Goal: Task Accomplishment & Management: Use online tool/utility

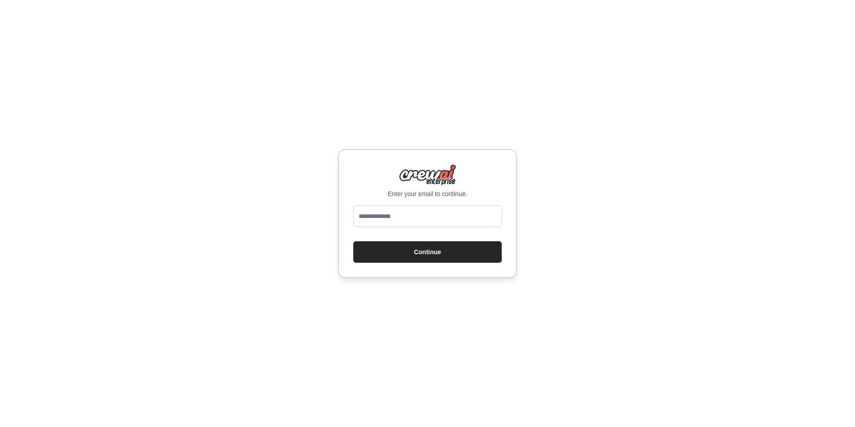
type input "**********"
click at [438, 256] on button "Continue" at bounding box center [427, 251] width 148 height 21
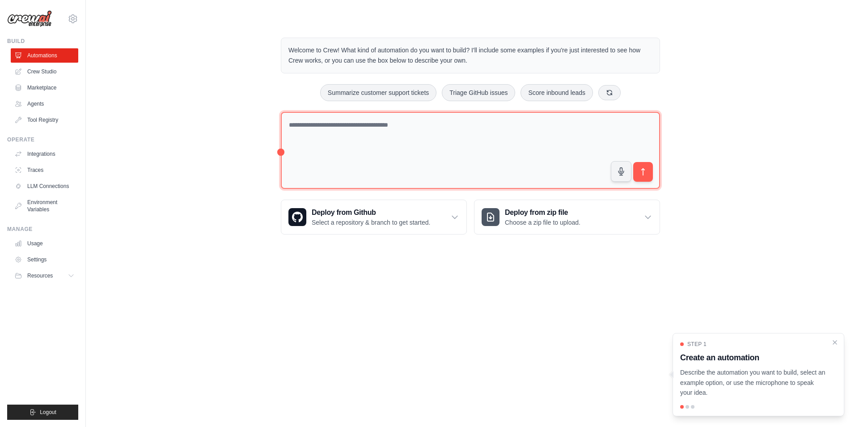
click at [356, 134] on textarea at bounding box center [470, 150] width 379 height 77
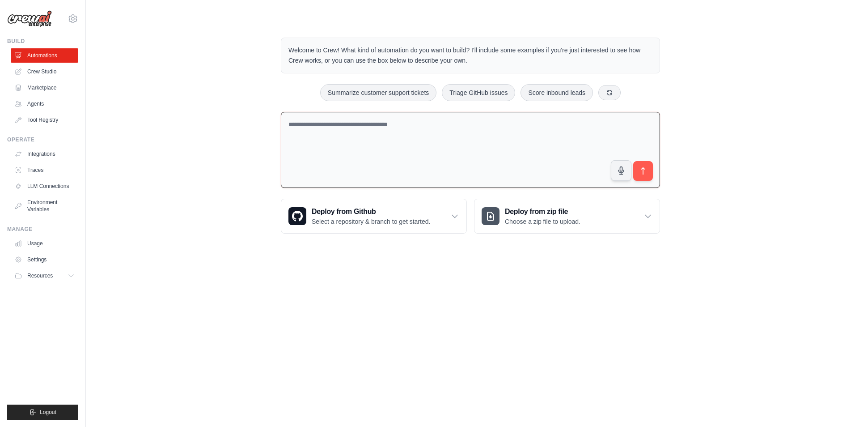
click at [556, 129] on textarea at bounding box center [470, 150] width 379 height 76
click at [200, 148] on div "Welcome to Crew! What kind of automation do you want to build? I'll include som…" at bounding box center [470, 135] width 741 height 225
click at [53, 68] on link "Crew Studio" at bounding box center [46, 71] width 68 height 14
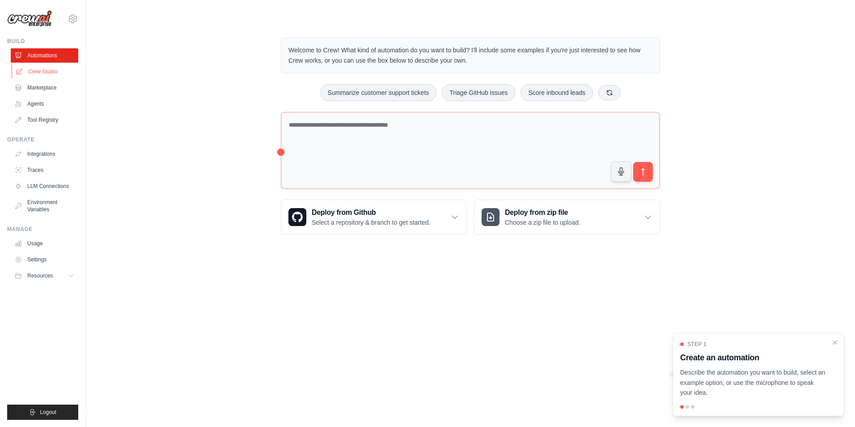
click at [38, 66] on link "Crew Studio" at bounding box center [46, 71] width 68 height 14
click at [34, 104] on link "Agents" at bounding box center [46, 104] width 68 height 14
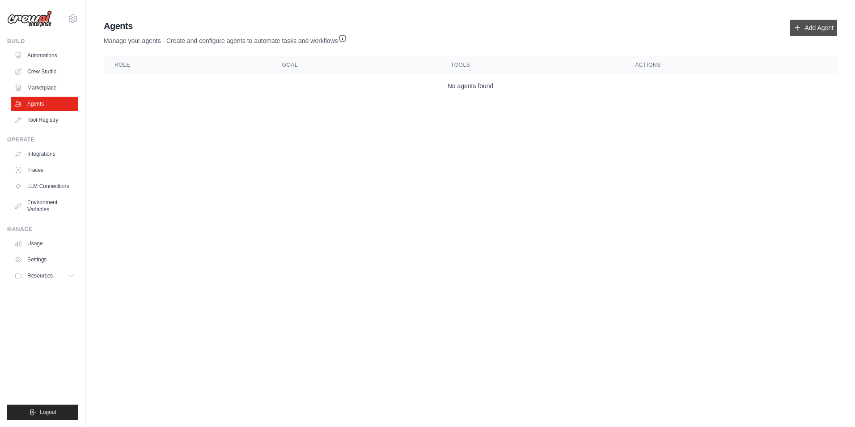
click at [807, 28] on link "Add Agent" at bounding box center [813, 28] width 47 height 16
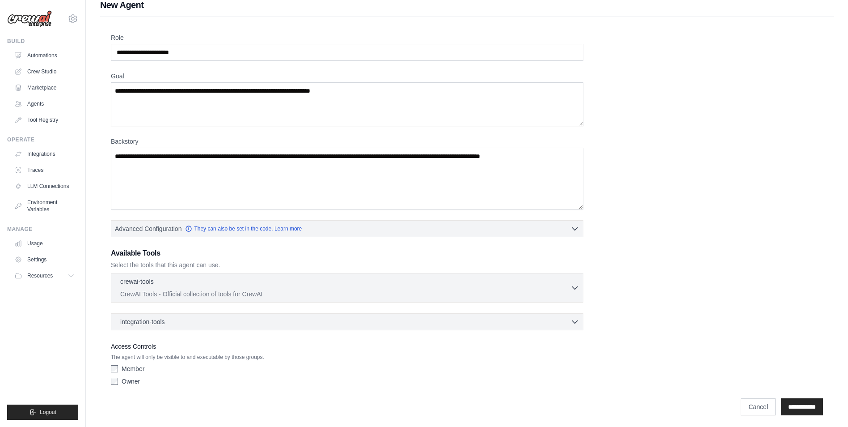
scroll to position [13, 0]
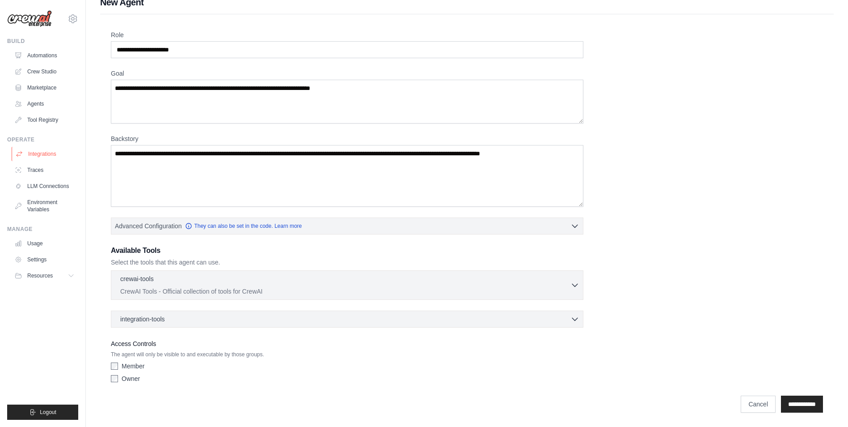
click at [42, 156] on link "Integrations" at bounding box center [46, 154] width 68 height 14
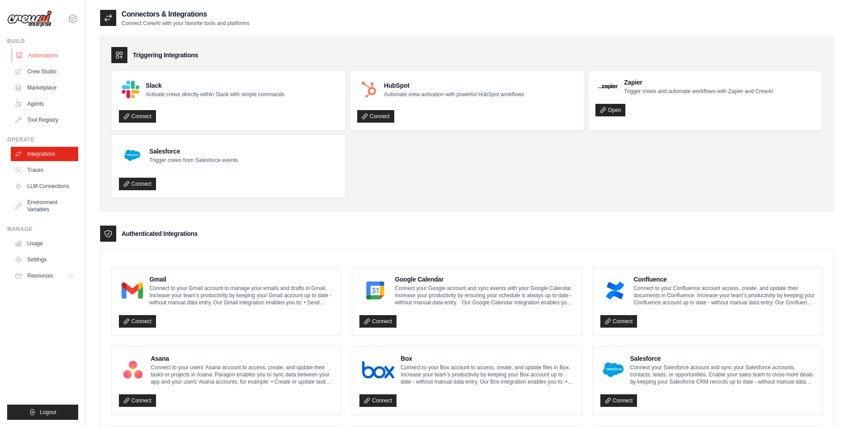
click at [54, 56] on link "Automations" at bounding box center [46, 55] width 68 height 14
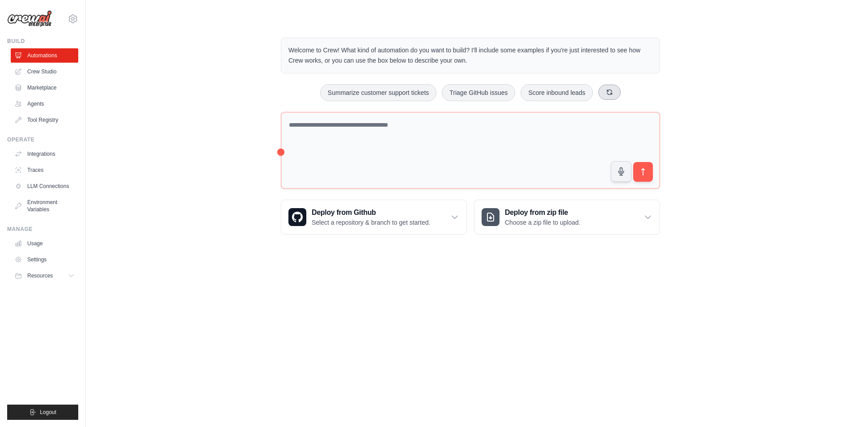
click at [609, 94] on icon at bounding box center [609, 91] width 5 height 5
click at [563, 93] on button "Monitor website uptime" at bounding box center [569, 92] width 80 height 17
click at [643, 174] on icon "submit" at bounding box center [643, 171] width 3 height 7
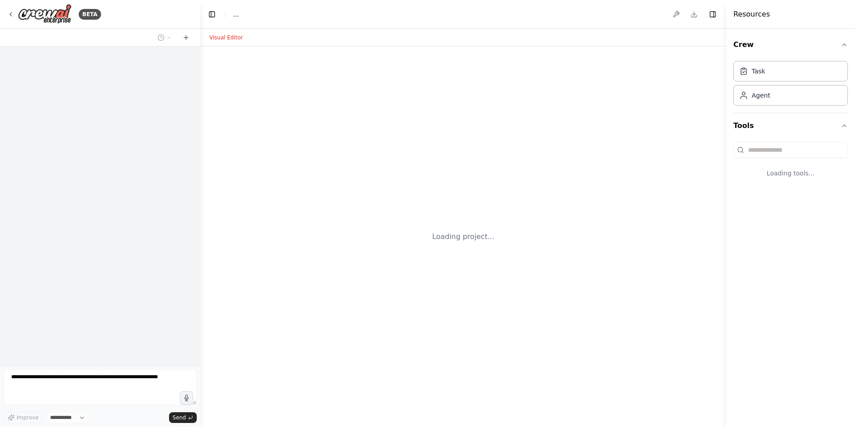
select select "****"
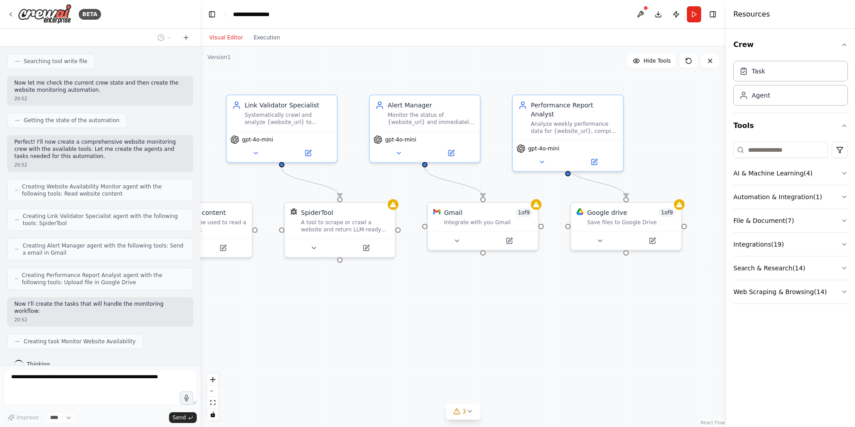
scroll to position [370, 0]
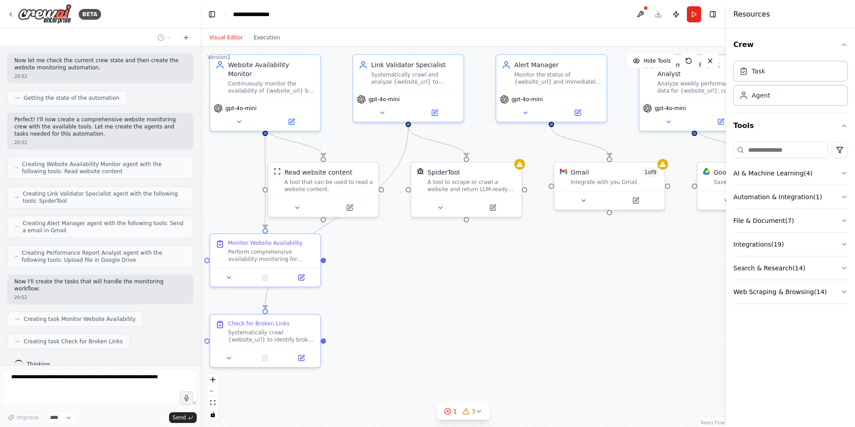
drag, startPoint x: 438, startPoint y: 300, endPoint x: 419, endPoint y: 255, distance: 48.3
click at [492, 203] on icon at bounding box center [492, 205] width 5 height 5
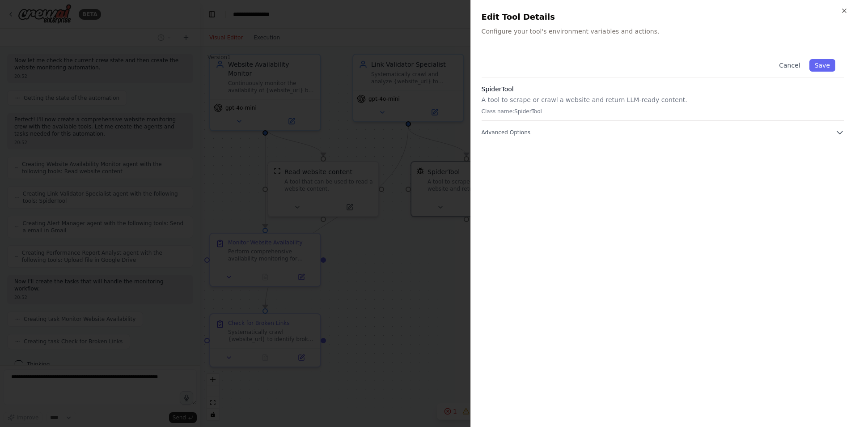
click at [548, 126] on div "Cancel Save SpiderTool A tool to scrape or crawl a website and return LLM-ready…" at bounding box center [663, 93] width 363 height 87
click at [520, 123] on div "Cancel Save SpiderTool A tool to scrape or crawl a website and return LLM-ready…" at bounding box center [663, 93] width 363 height 87
click at [522, 132] on span "Advanced Options" at bounding box center [506, 132] width 49 height 7
click at [394, 353] on div at bounding box center [427, 213] width 855 height 427
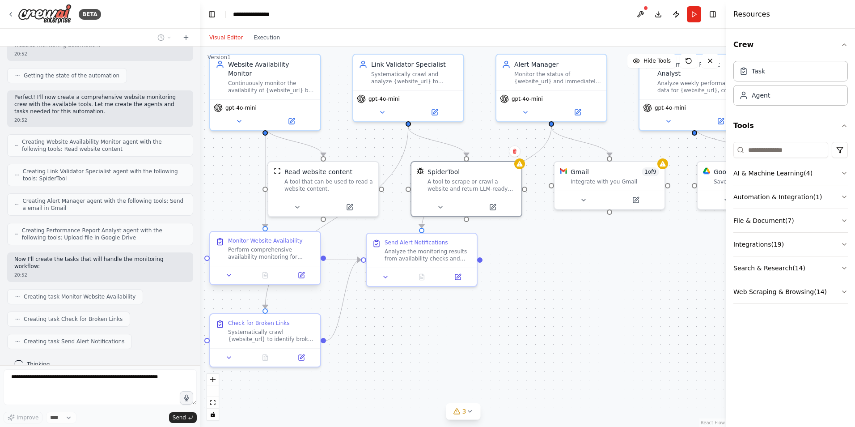
scroll to position [415, 0]
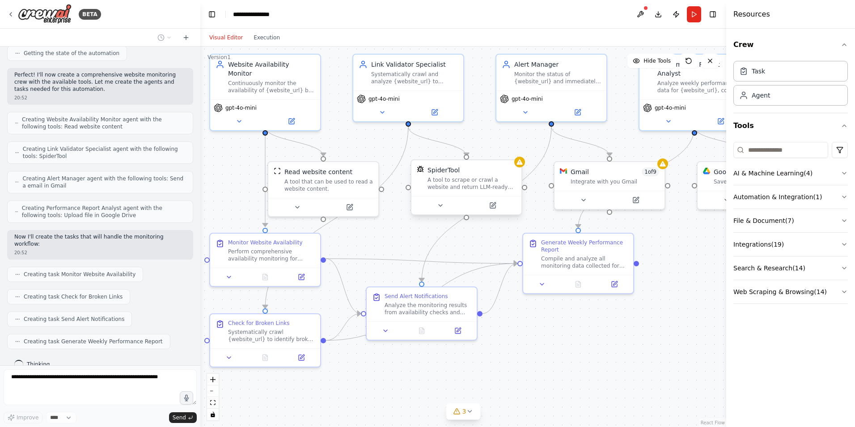
click at [465, 175] on div "SpiderTool A tool to scrape or crawl a website and return LLM-ready content." at bounding box center [472, 177] width 89 height 25
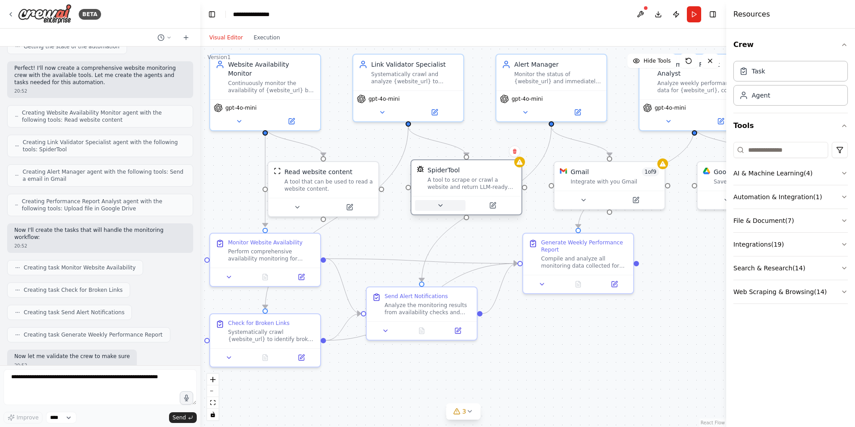
scroll to position [474, 0]
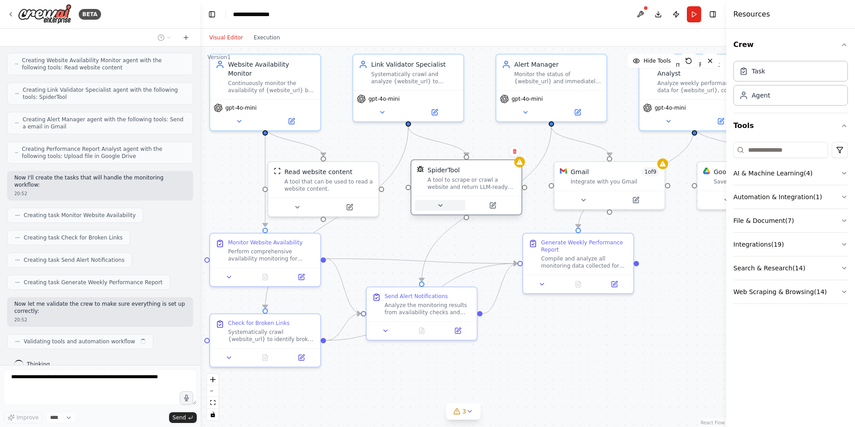
click at [438, 202] on icon at bounding box center [440, 205] width 7 height 7
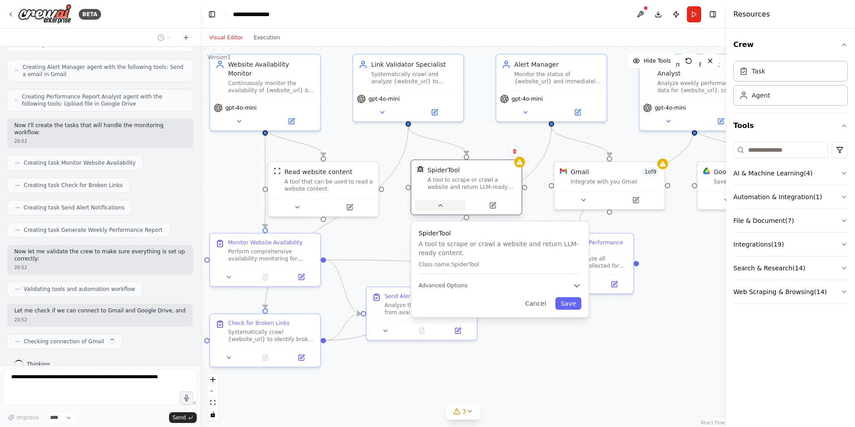
scroll to position [533, 0]
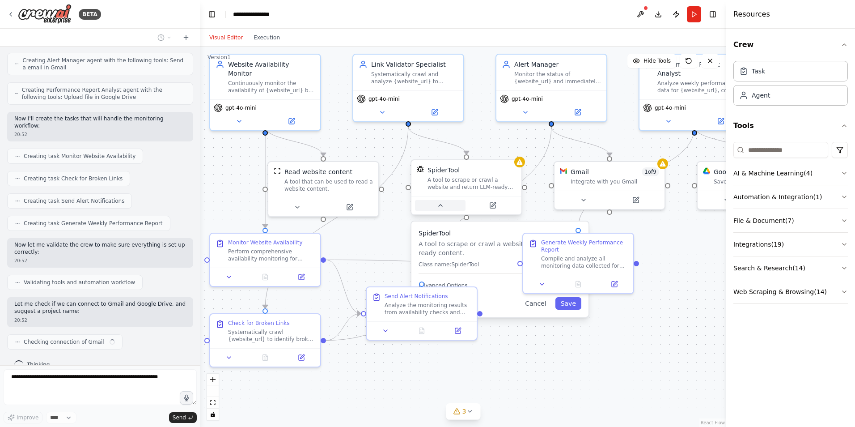
click at [438, 202] on icon at bounding box center [440, 205] width 7 height 7
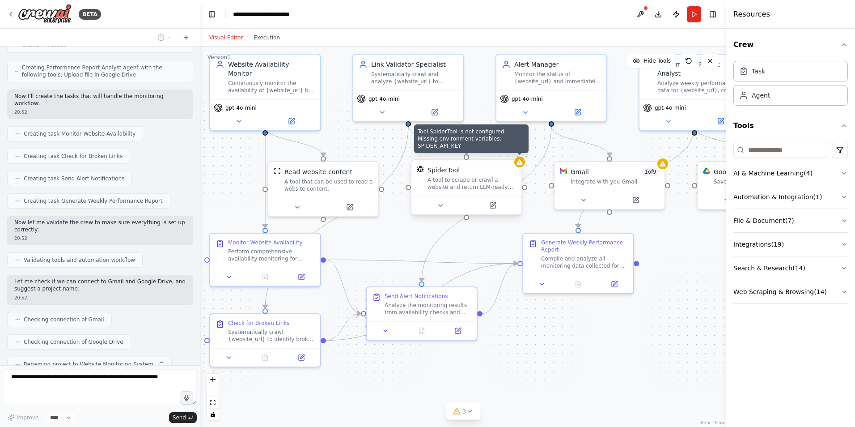
scroll to position [578, 0]
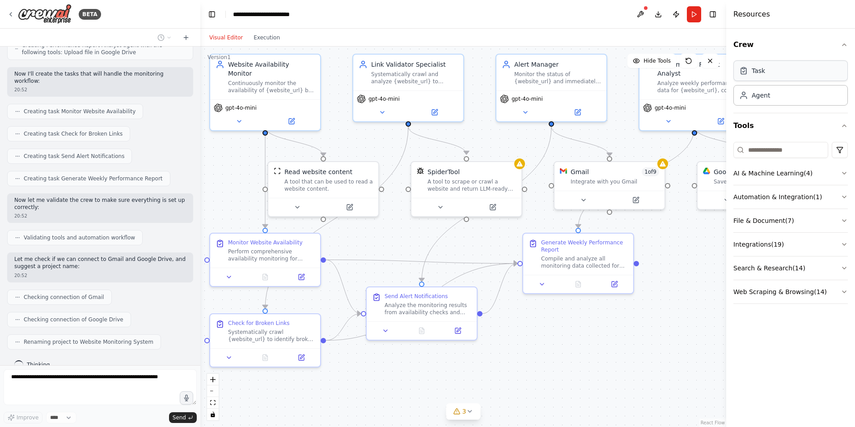
click at [772, 80] on div "Task" at bounding box center [791, 70] width 114 height 21
click at [770, 94] on div "Agent" at bounding box center [791, 95] width 114 height 21
click at [774, 93] on div "Agent" at bounding box center [791, 95] width 114 height 21
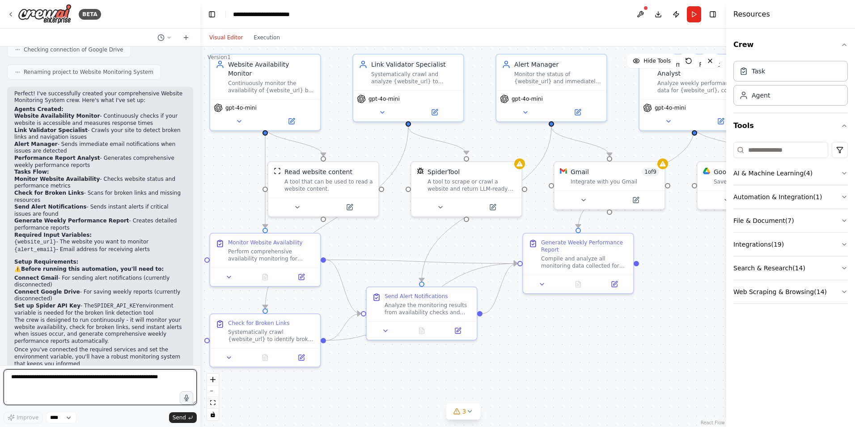
scroll to position [855, 0]
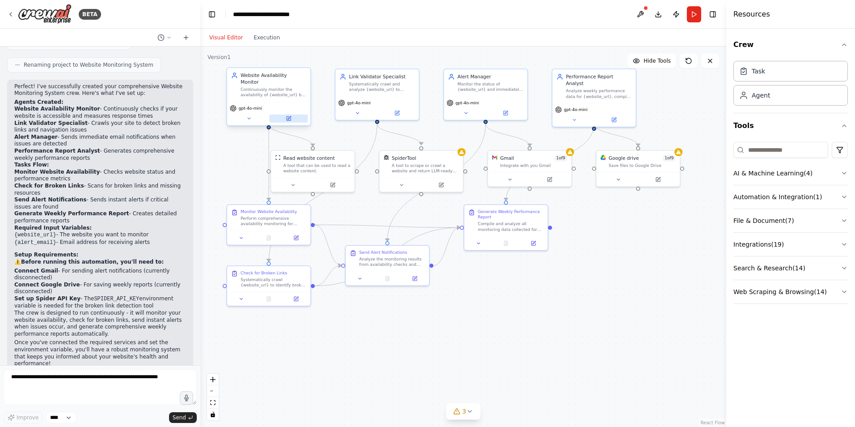
click at [290, 116] on icon at bounding box center [288, 118] width 5 height 5
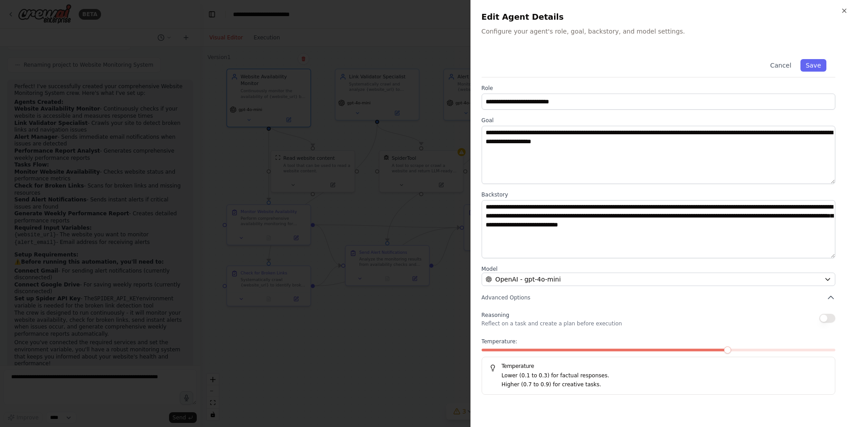
click at [408, 191] on div at bounding box center [427, 213] width 855 height 427
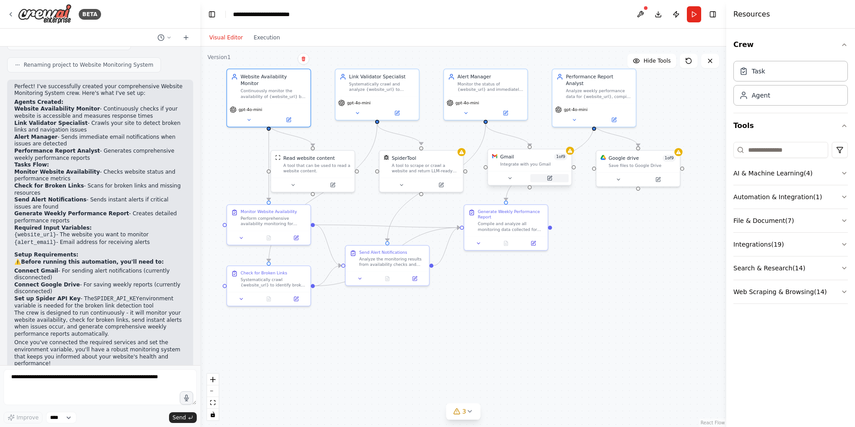
click at [552, 181] on button at bounding box center [549, 178] width 38 height 8
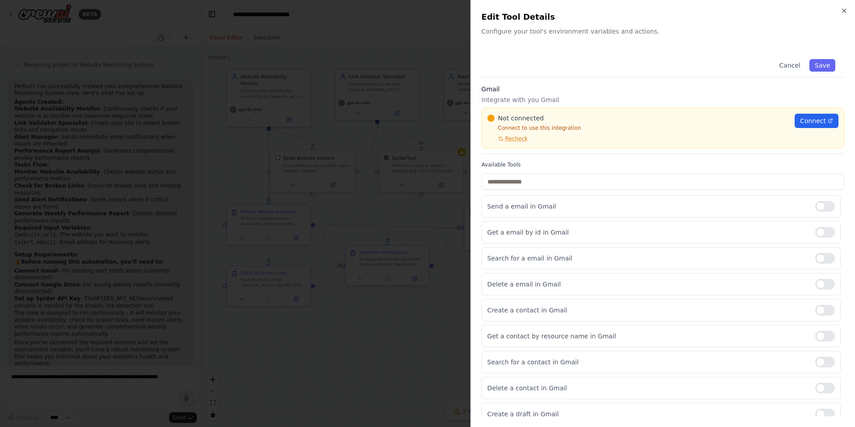
click at [408, 339] on div at bounding box center [427, 213] width 855 height 427
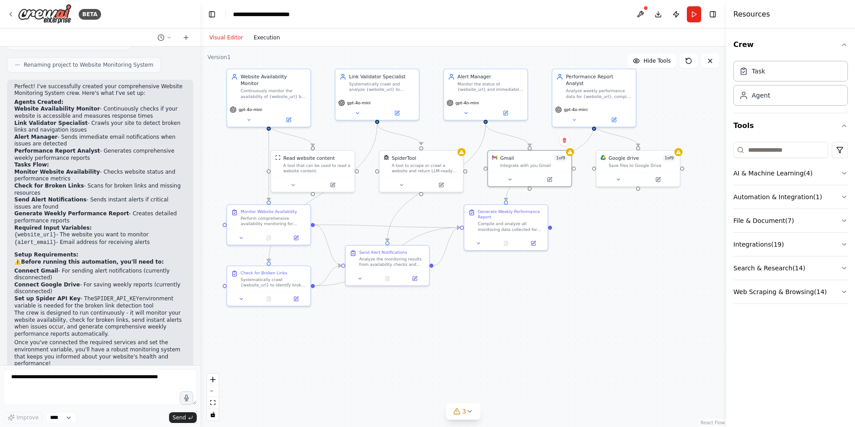
click at [265, 36] on button "Execution" at bounding box center [266, 37] width 37 height 11
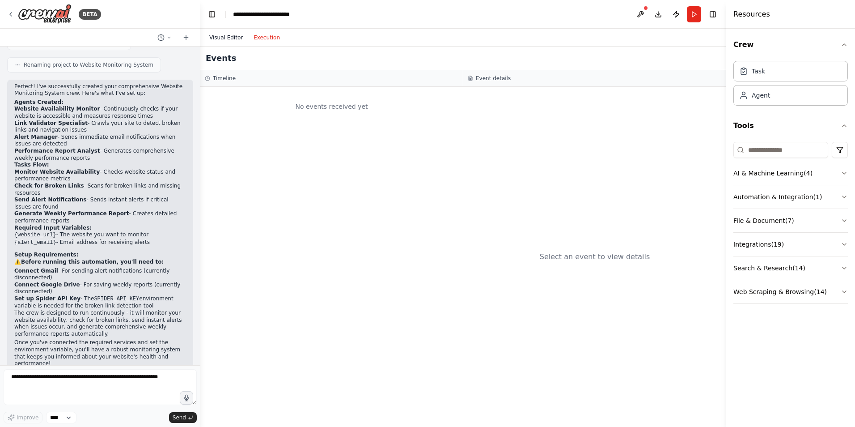
click at [223, 35] on button "Visual Editor" at bounding box center [226, 37] width 44 height 11
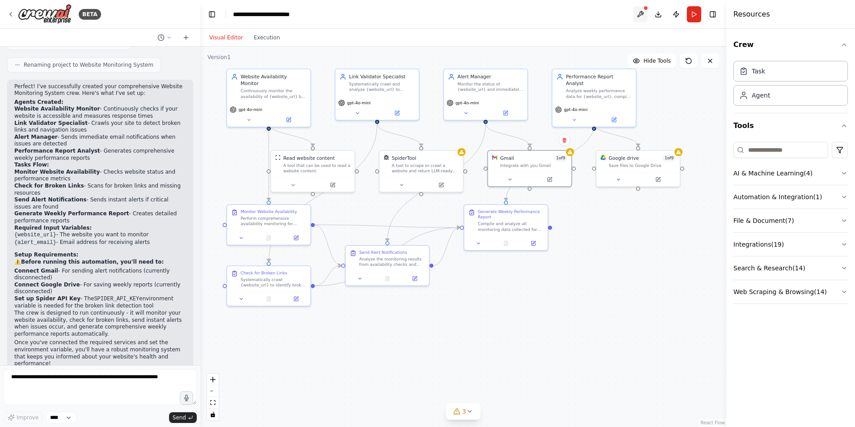
click at [639, 12] on button at bounding box center [640, 14] width 14 height 16
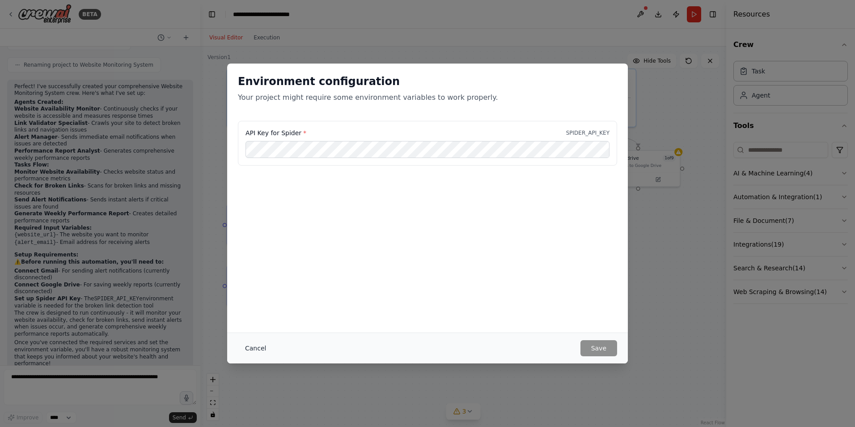
click at [258, 345] on button "Cancel" at bounding box center [255, 348] width 35 height 16
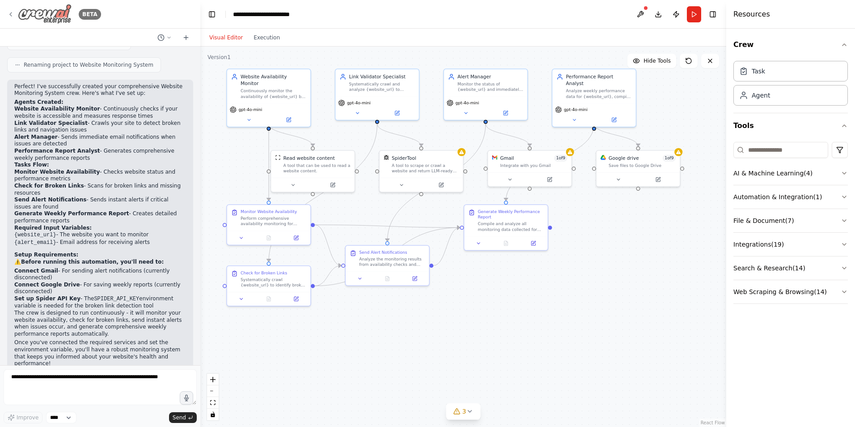
click at [13, 10] on div "BETA" at bounding box center [54, 14] width 94 height 20
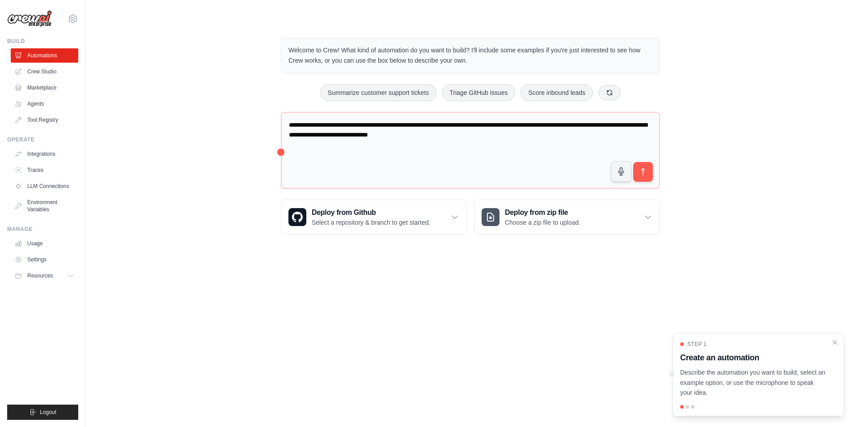
click at [186, 183] on div "**********" at bounding box center [470, 135] width 741 height 225
click at [34, 98] on link "Agents" at bounding box center [46, 104] width 68 height 14
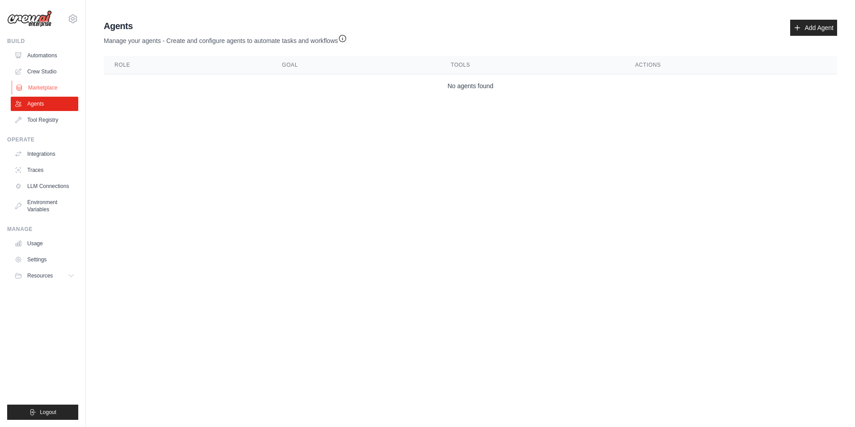
click at [45, 91] on link "Marketplace" at bounding box center [46, 88] width 68 height 14
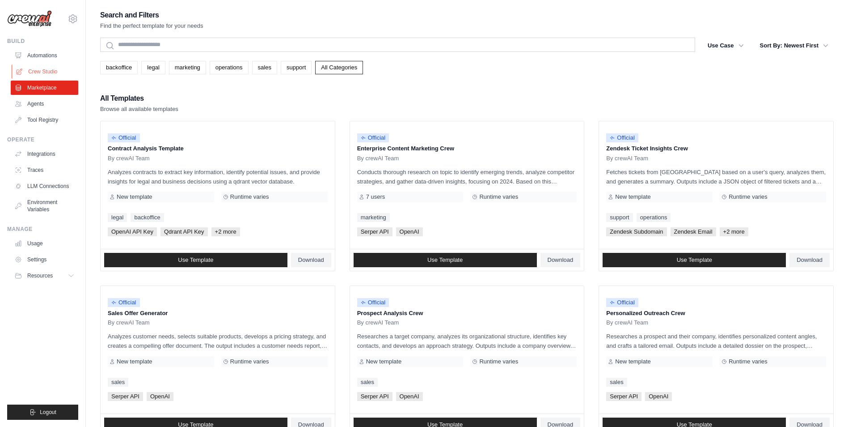
click at [51, 68] on link "Crew Studio" at bounding box center [46, 71] width 68 height 14
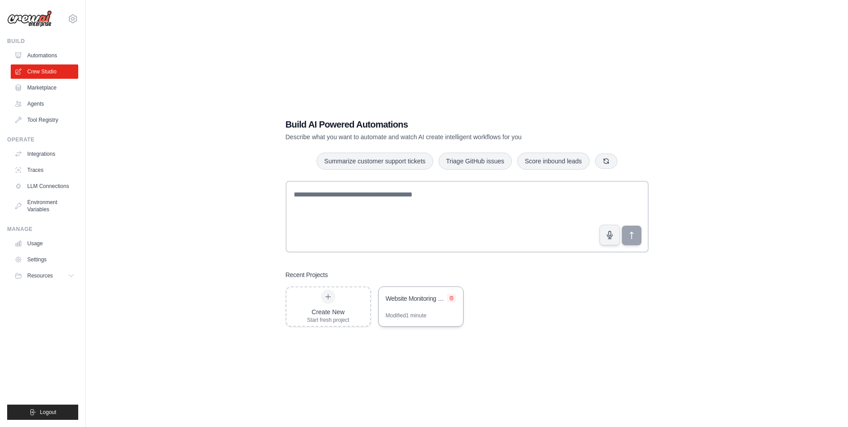
click at [453, 295] on button at bounding box center [451, 297] width 9 height 9
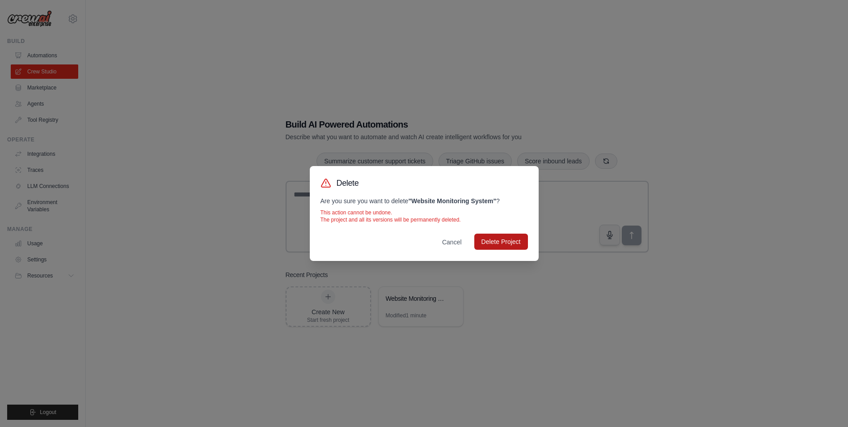
click at [495, 242] on button "Delete Project" at bounding box center [502, 241] width 54 height 16
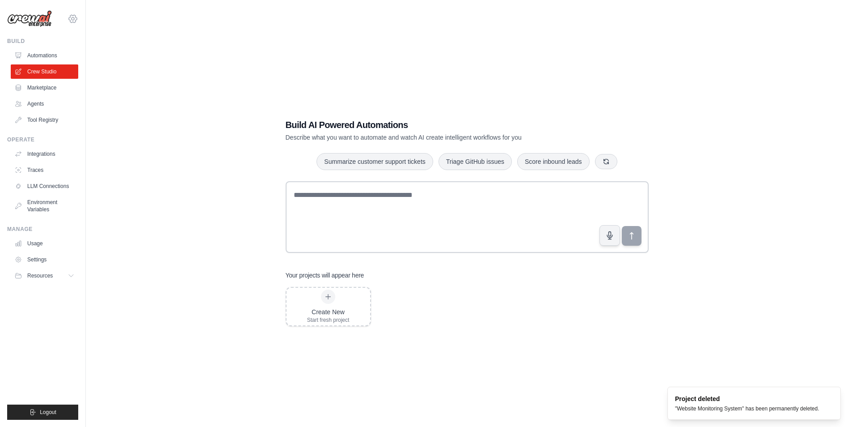
click at [73, 15] on icon at bounding box center [73, 18] width 11 height 11
click at [58, 59] on link "Settings" at bounding box center [73, 60] width 79 height 16
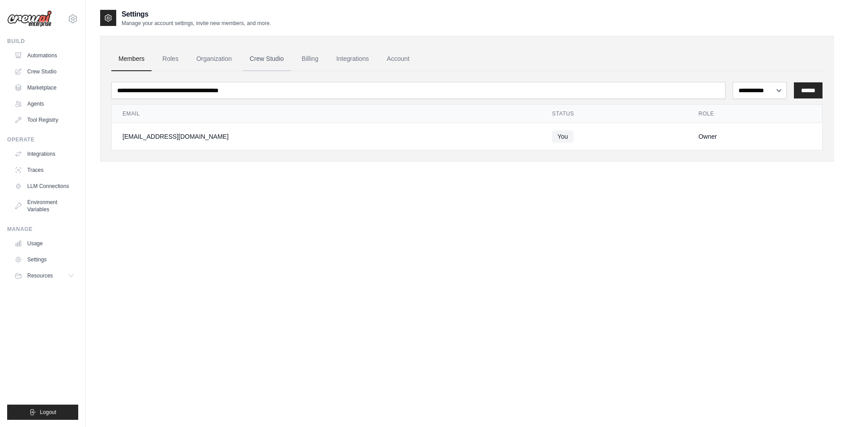
click at [268, 58] on link "Crew Studio" at bounding box center [267, 59] width 48 height 24
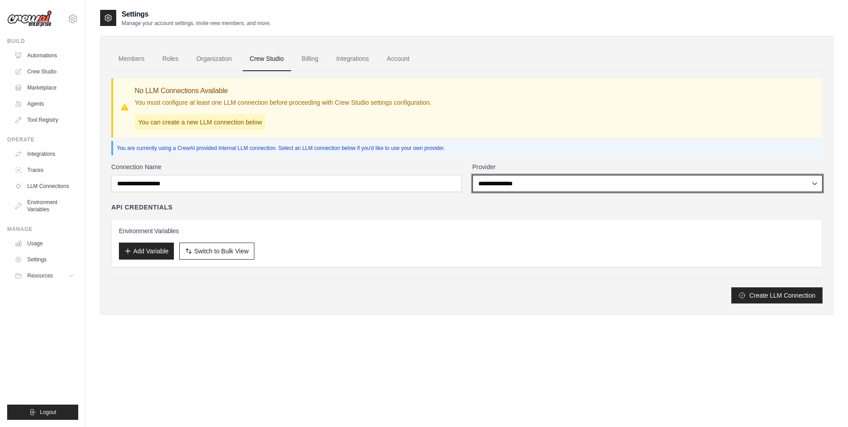
click at [509, 178] on select "**********" at bounding box center [648, 183] width 351 height 17
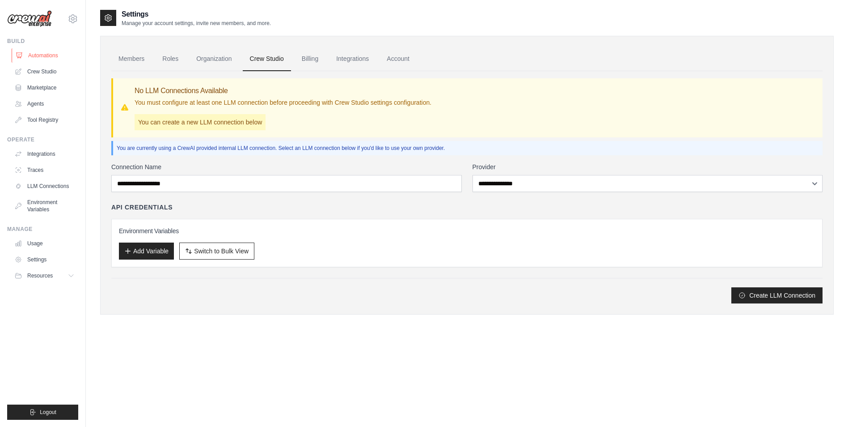
click at [31, 49] on link "Automations" at bounding box center [46, 55] width 68 height 14
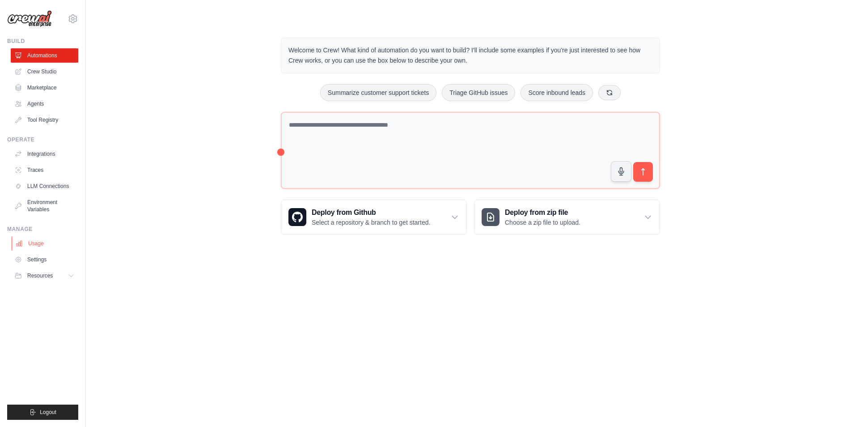
click at [28, 248] on link "Usage" at bounding box center [46, 243] width 68 height 14
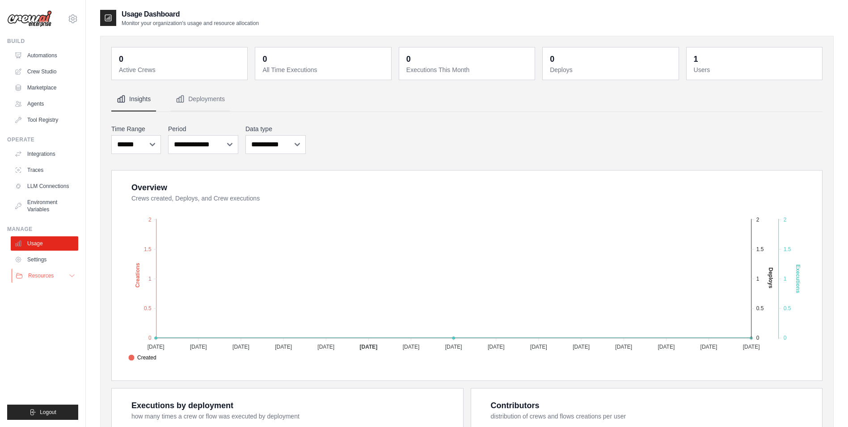
click at [55, 278] on button "Resources" at bounding box center [46, 275] width 68 height 14
click at [66, 276] on button "Resources" at bounding box center [46, 275] width 68 height 14
click at [38, 55] on link "Automations" at bounding box center [46, 55] width 68 height 14
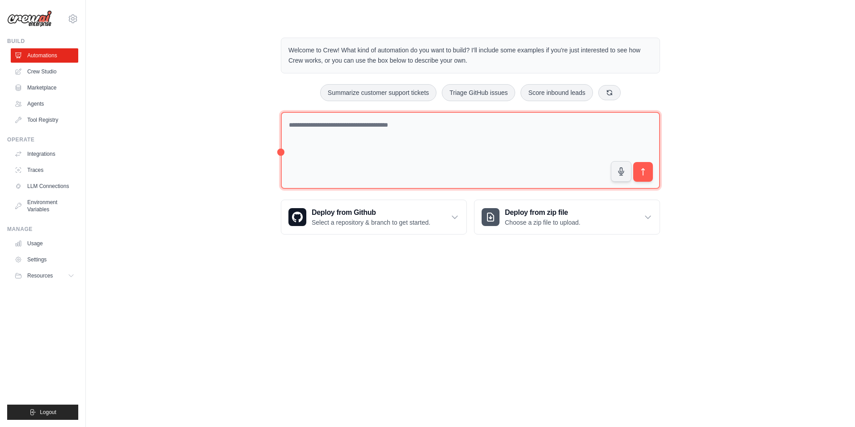
click at [390, 143] on textarea at bounding box center [470, 150] width 379 height 77
type textarea "**********"
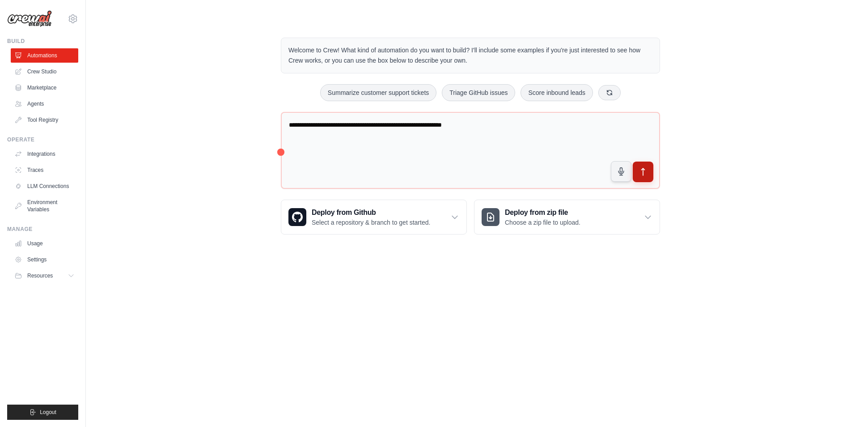
click at [643, 174] on icon "submit" at bounding box center [643, 171] width 9 height 9
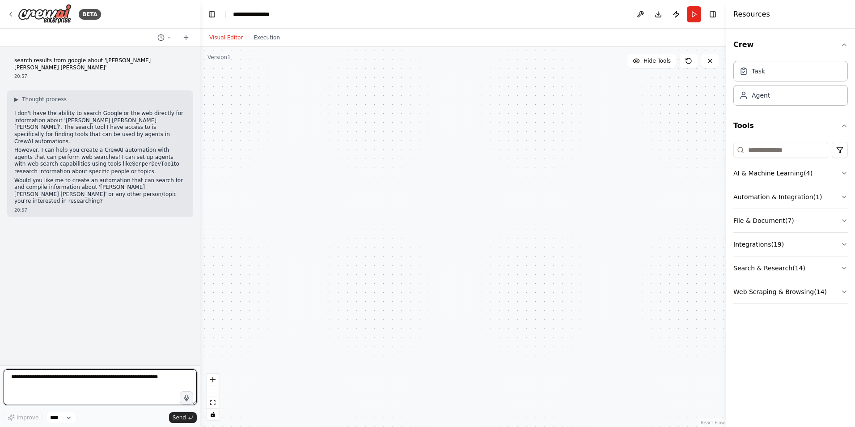
click at [67, 380] on textarea at bounding box center [100, 387] width 193 height 36
type textarea "***"
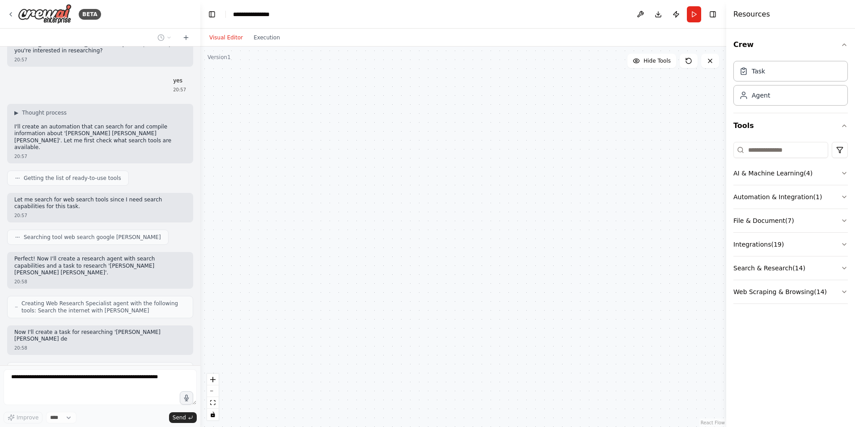
scroll to position [157, 0]
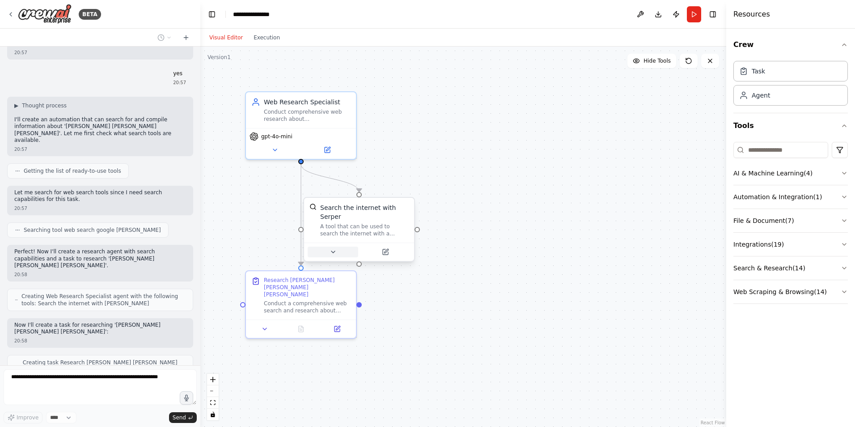
click at [336, 248] on icon at bounding box center [333, 251] width 7 height 7
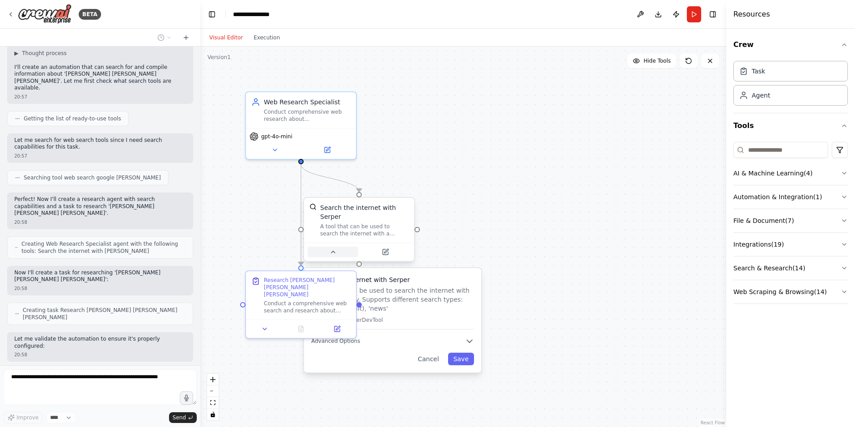
click at [336, 248] on icon at bounding box center [333, 251] width 7 height 7
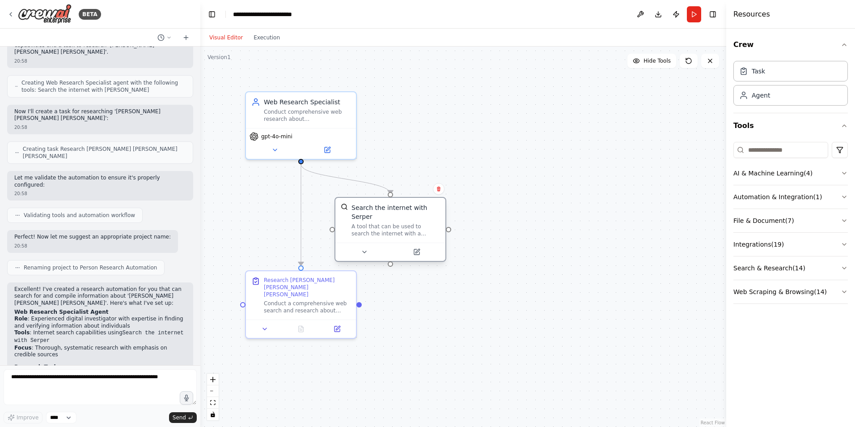
drag, startPoint x: 351, startPoint y: 214, endPoint x: 382, endPoint y: 210, distance: 31.1
click at [382, 210] on div "Search the internet with Serper A tool that can be used to search the internet …" at bounding box center [396, 220] width 89 height 34
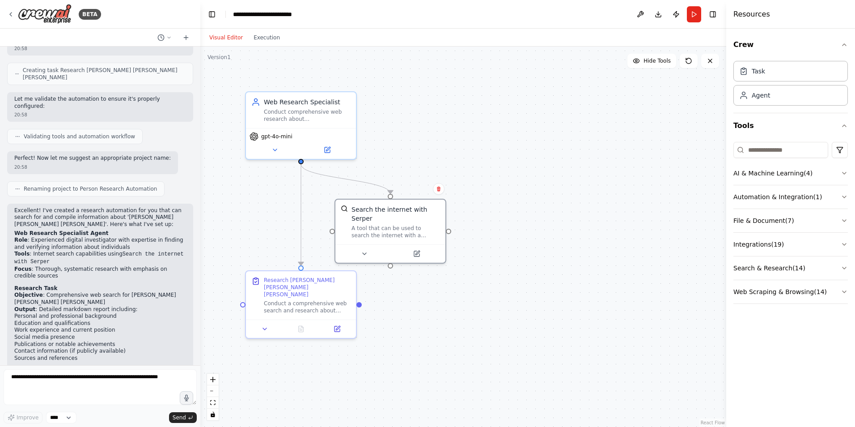
scroll to position [457, 0]
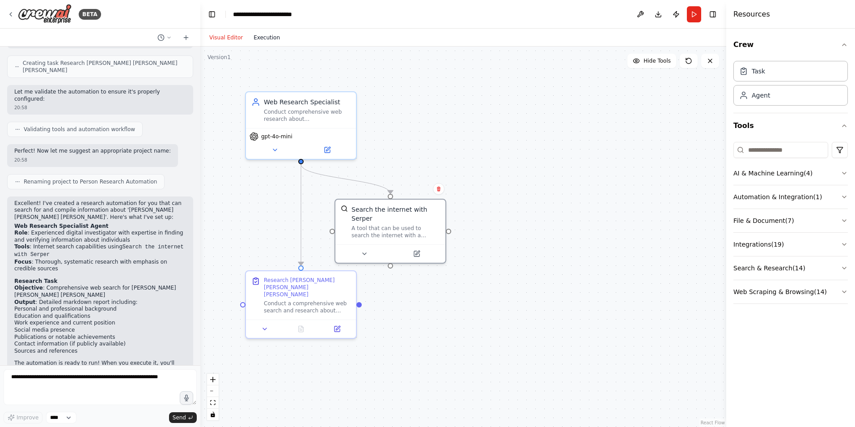
click at [256, 38] on button "Execution" at bounding box center [266, 37] width 37 height 11
click at [218, 34] on button "Visual Editor" at bounding box center [226, 37] width 44 height 11
click at [694, 12] on button "Run" at bounding box center [694, 14] width 14 height 16
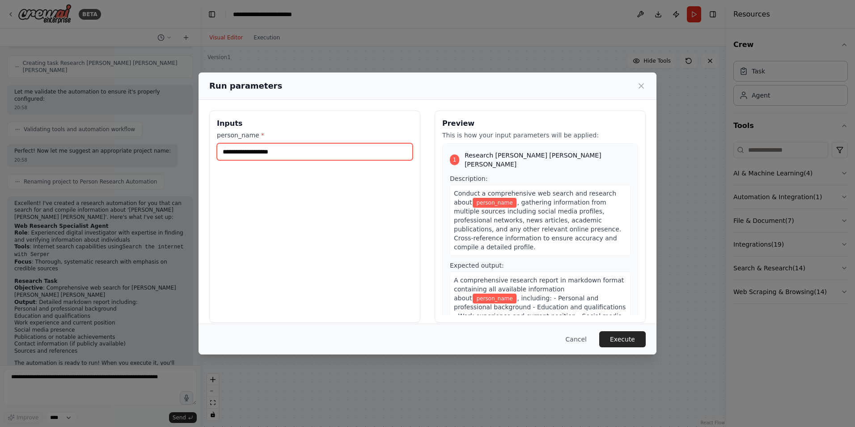
click at [299, 150] on input "person_name *" at bounding box center [315, 151] width 196 height 17
type input "**********"
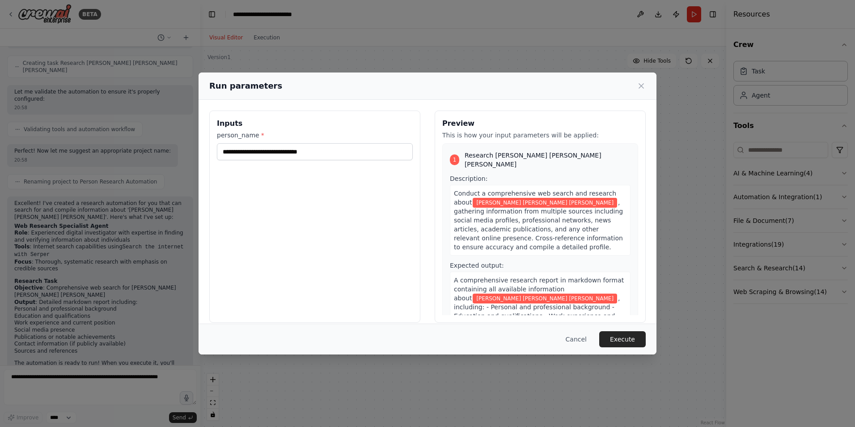
click at [611, 340] on button "Execute" at bounding box center [622, 339] width 47 height 16
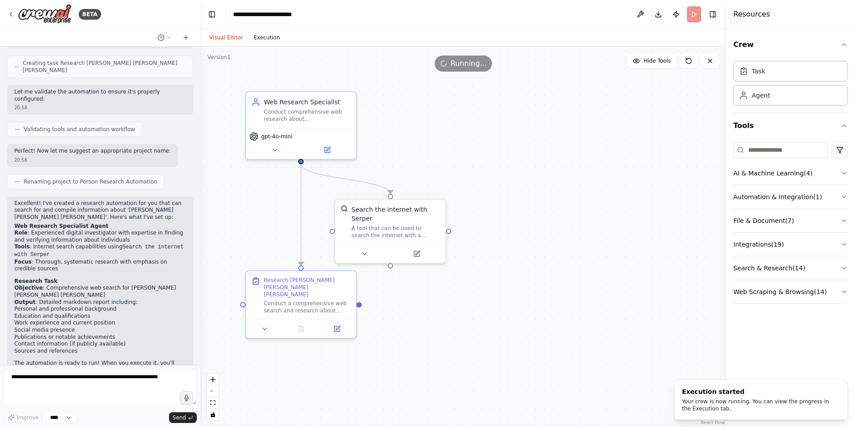
click at [267, 38] on button "Execution" at bounding box center [266, 37] width 37 height 11
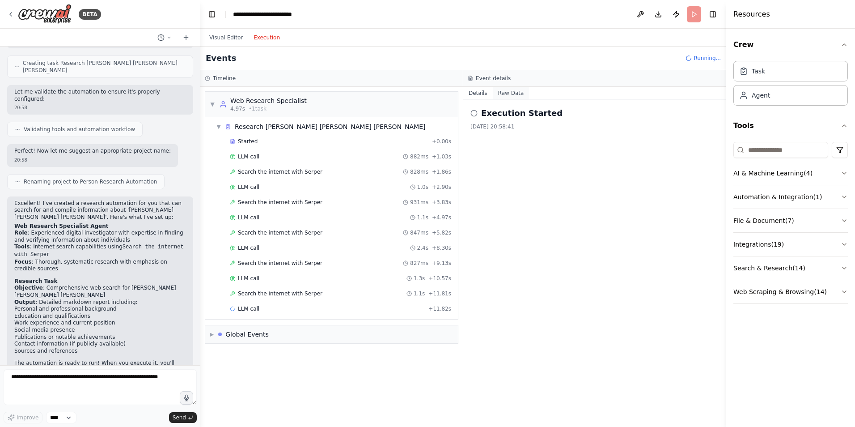
click at [507, 95] on button "Raw Data" at bounding box center [511, 93] width 37 height 13
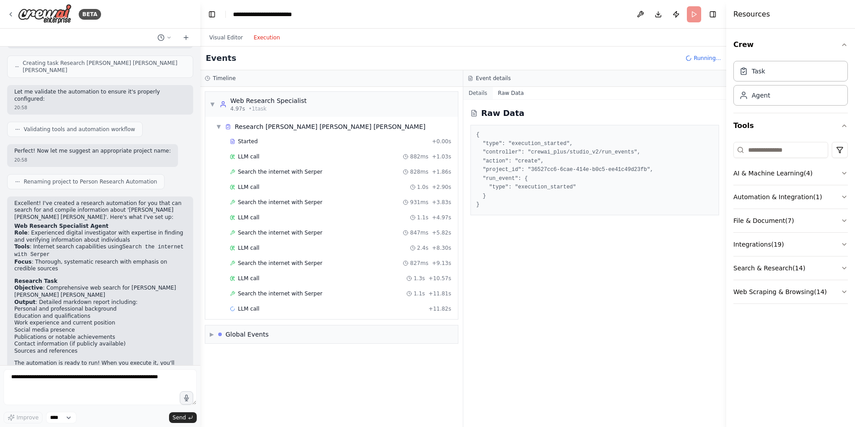
click at [473, 93] on button "Details" at bounding box center [478, 93] width 30 height 13
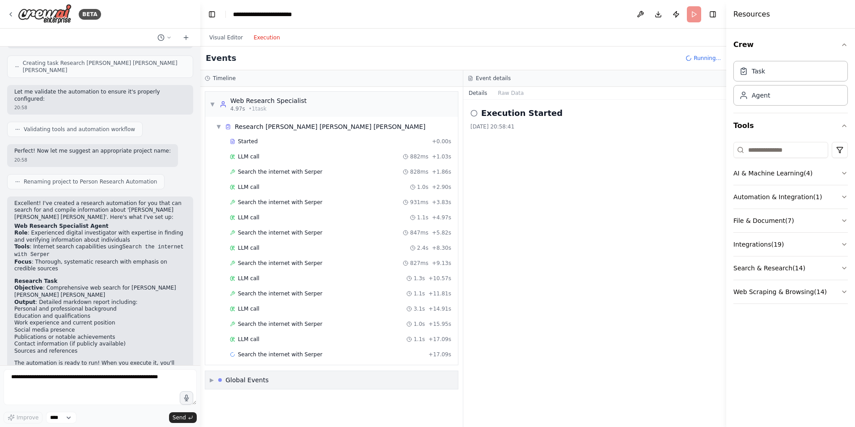
click at [279, 378] on div "▶ Global Events" at bounding box center [331, 380] width 253 height 18
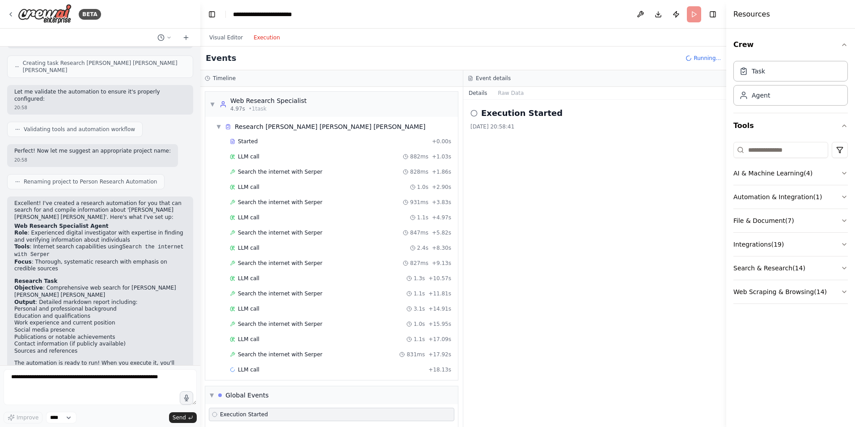
scroll to position [23, 0]
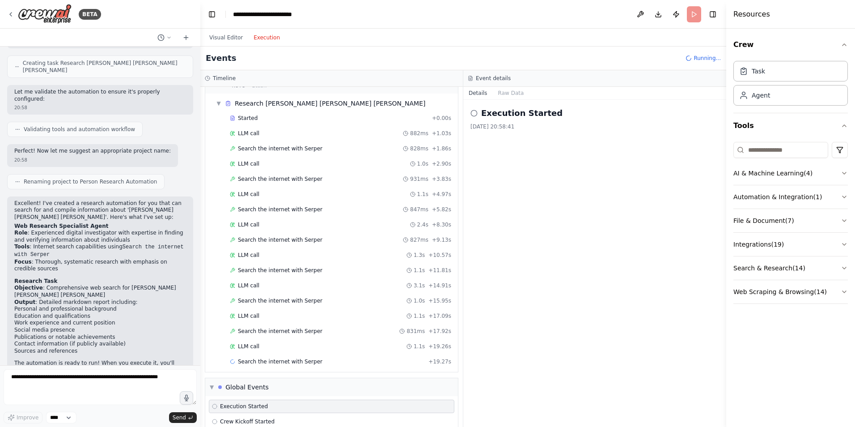
click at [211, 383] on span "▼" at bounding box center [212, 386] width 4 height 7
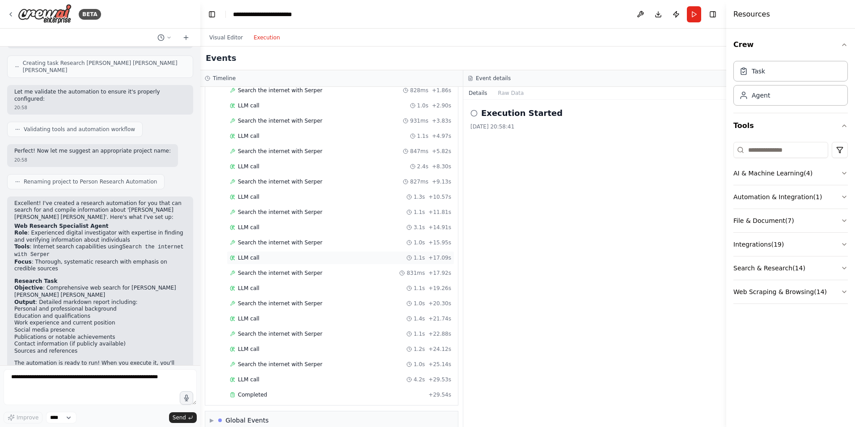
scroll to position [94, 0]
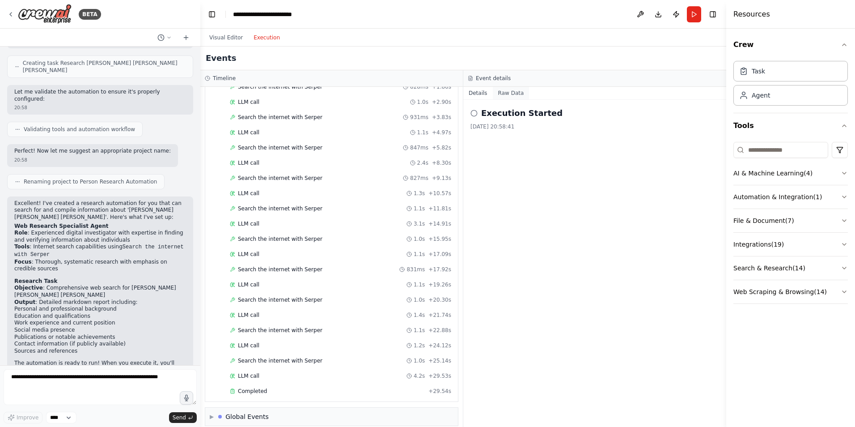
click at [516, 88] on button "Raw Data" at bounding box center [511, 93] width 37 height 13
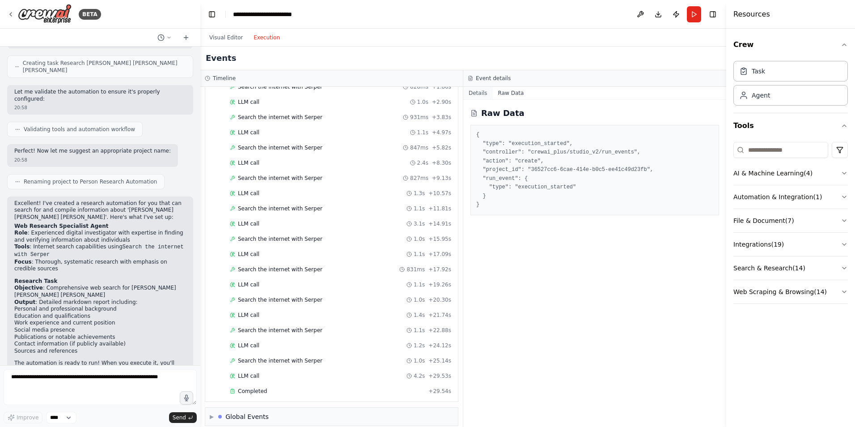
click at [472, 89] on button "Details" at bounding box center [478, 93] width 30 height 13
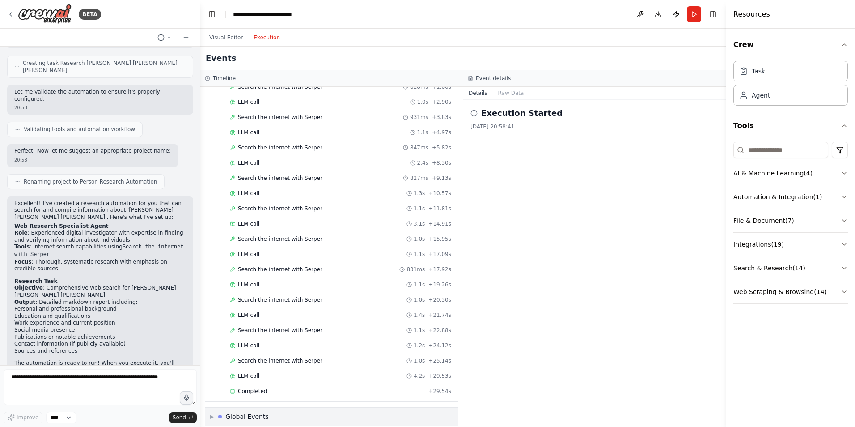
click at [278, 407] on div "▶ Global Events" at bounding box center [331, 416] width 253 height 18
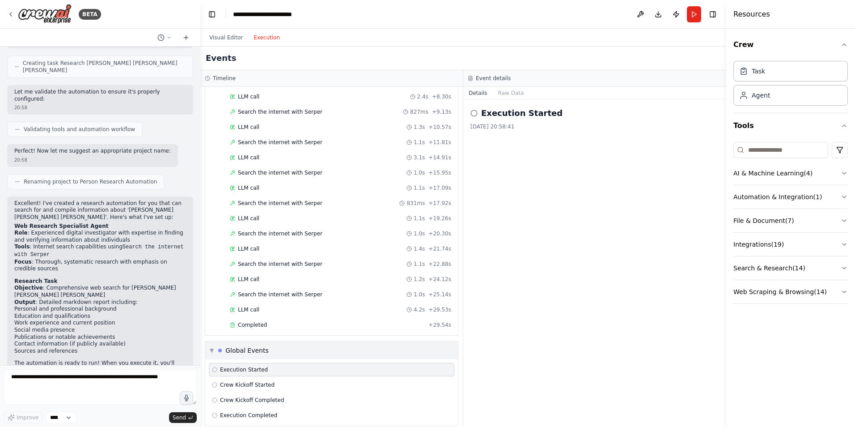
click at [282, 341] on div "▼ Global Events" at bounding box center [331, 350] width 253 height 18
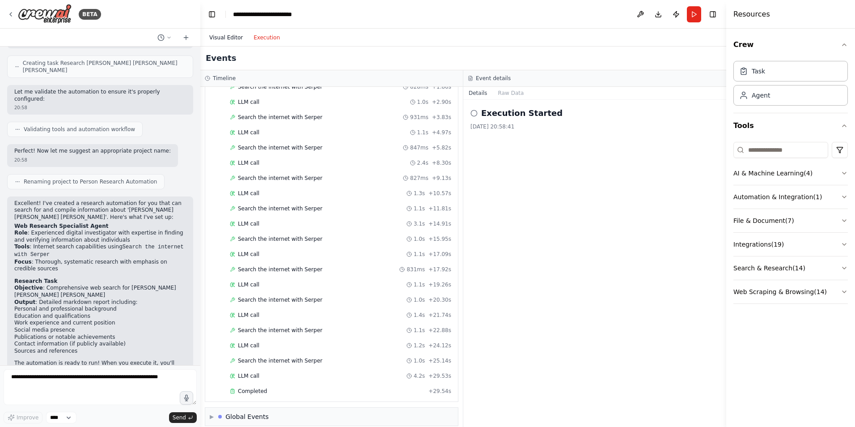
click at [216, 42] on button "Visual Editor" at bounding box center [226, 37] width 44 height 11
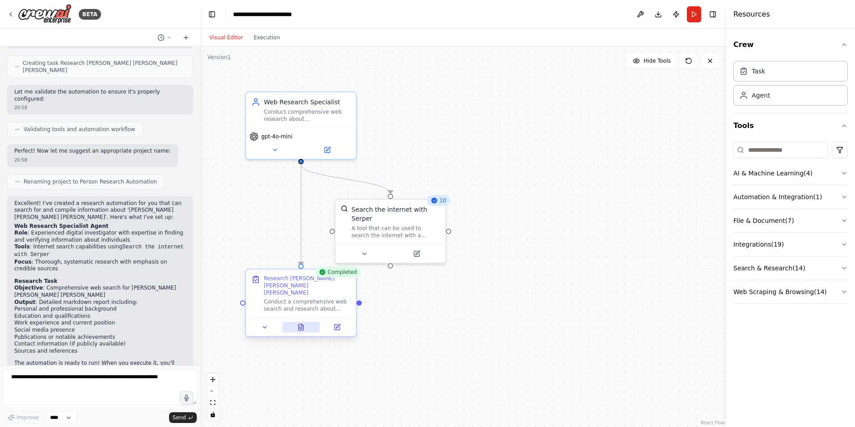
click at [304, 323] on icon at bounding box center [300, 326] width 7 height 7
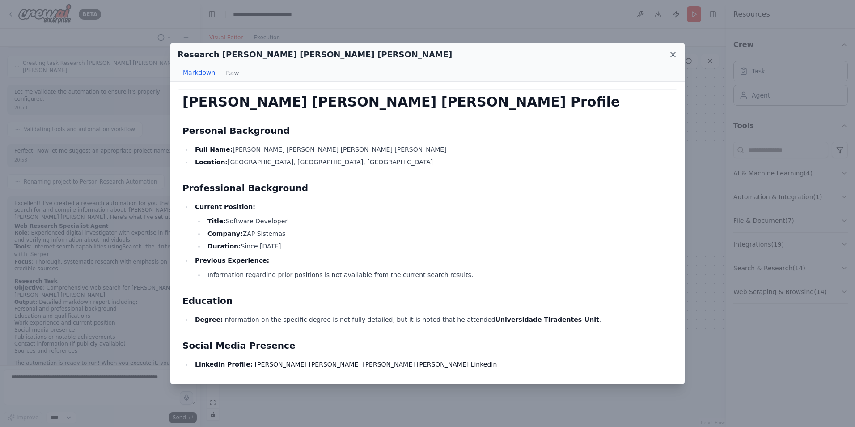
click at [671, 53] on icon at bounding box center [673, 54] width 4 height 4
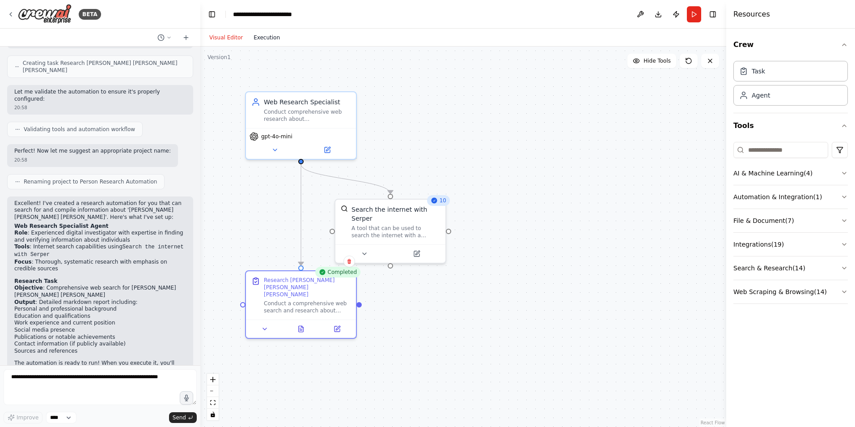
click at [263, 38] on button "Execution" at bounding box center [266, 37] width 37 height 11
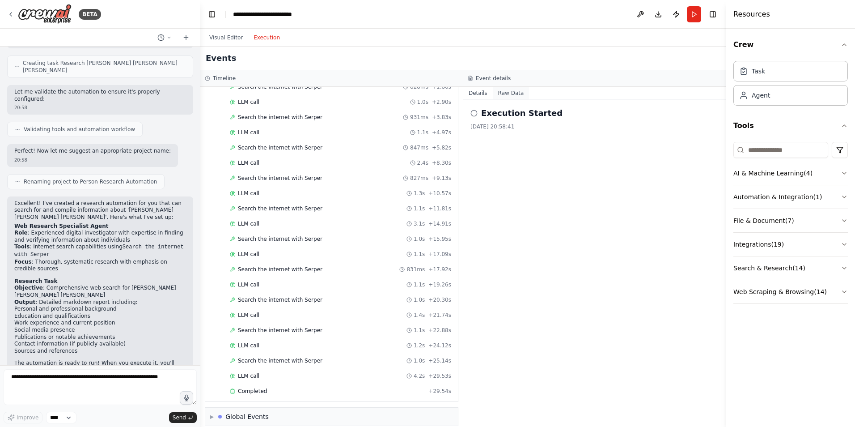
click at [512, 91] on button "Raw Data" at bounding box center [511, 93] width 37 height 13
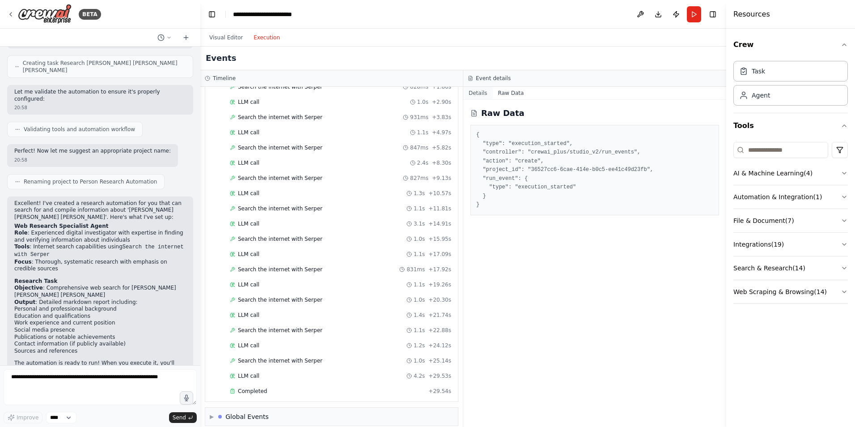
click at [472, 90] on button "Details" at bounding box center [478, 93] width 30 height 13
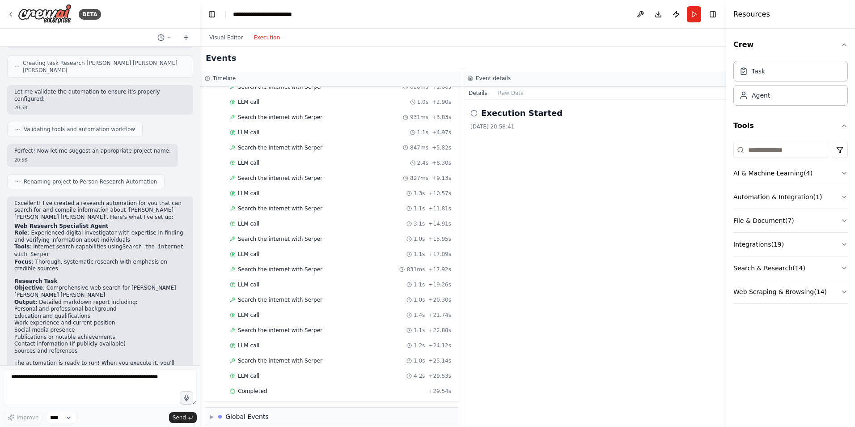
click at [776, 83] on div "Task Agent" at bounding box center [791, 81] width 114 height 48
click at [771, 72] on div "Task" at bounding box center [791, 70] width 114 height 21
click at [759, 109] on div "Task Agent" at bounding box center [791, 84] width 114 height 55
click at [767, 102] on div "Agent" at bounding box center [791, 95] width 114 height 21
click at [226, 44] on div "Visual Editor Execution" at bounding box center [244, 38] width 81 height 18
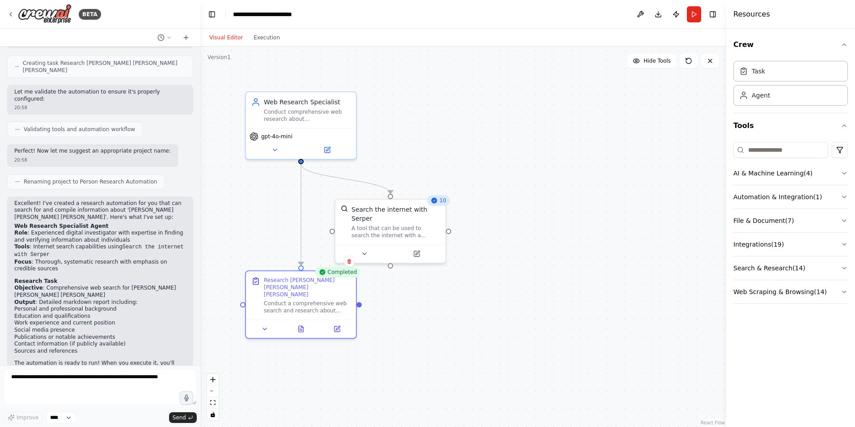
click at [233, 40] on button "Visual Editor" at bounding box center [226, 37] width 44 height 11
click at [266, 323] on icon at bounding box center [264, 326] width 7 height 7
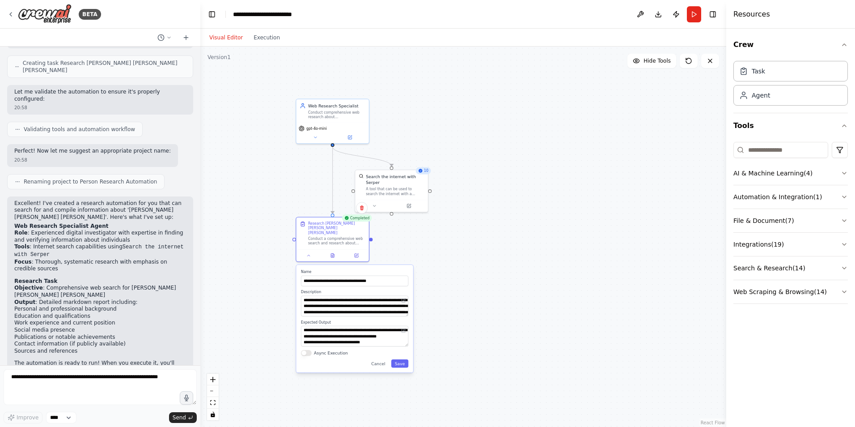
drag, startPoint x: 406, startPoint y: 337, endPoint x: 413, endPoint y: 255, distance: 82.6
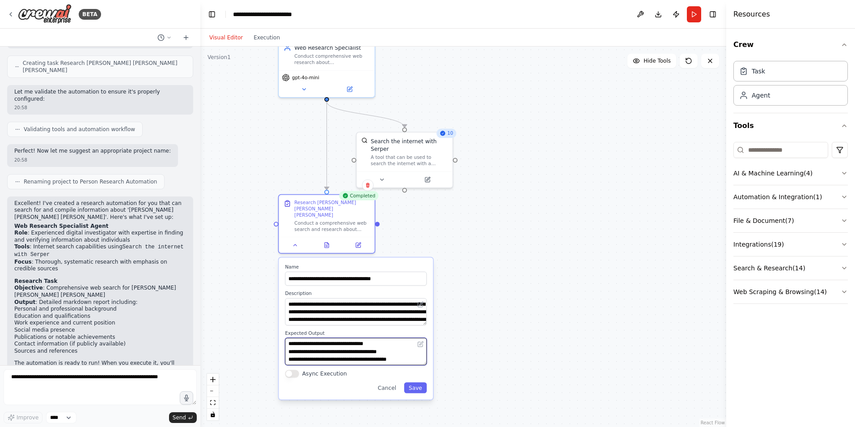
scroll to position [63, 0]
click at [259, 37] on button "Execution" at bounding box center [266, 37] width 37 height 11
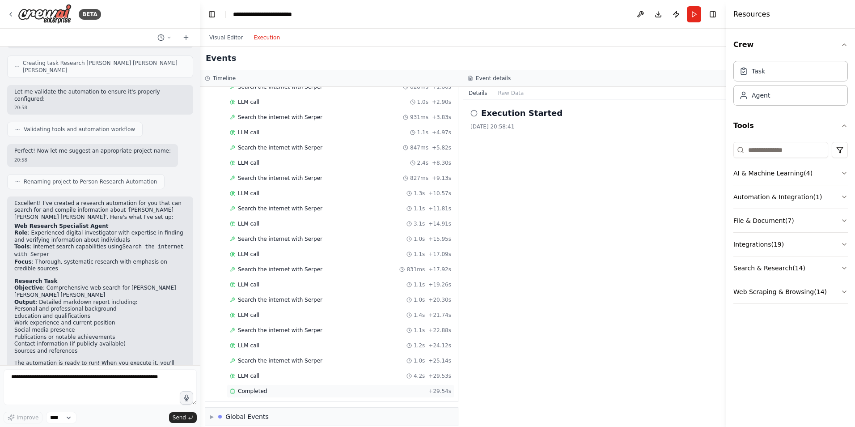
click at [262, 387] on span "Completed" at bounding box center [252, 390] width 29 height 7
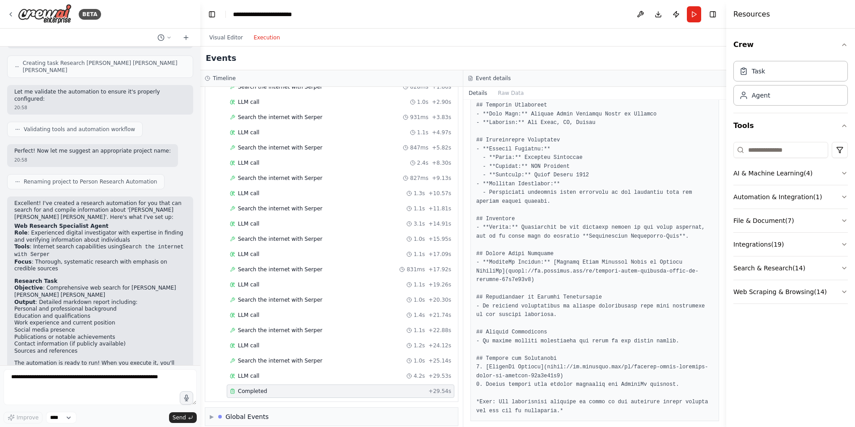
scroll to position [0, 0]
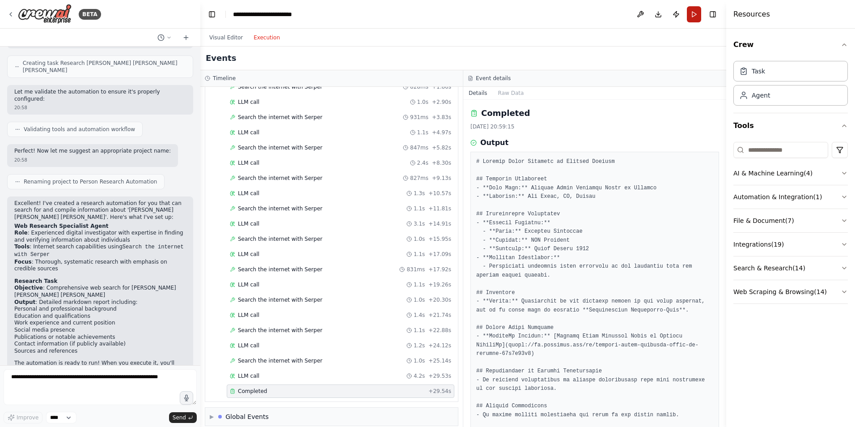
click at [697, 8] on button "Run" at bounding box center [694, 14] width 14 height 16
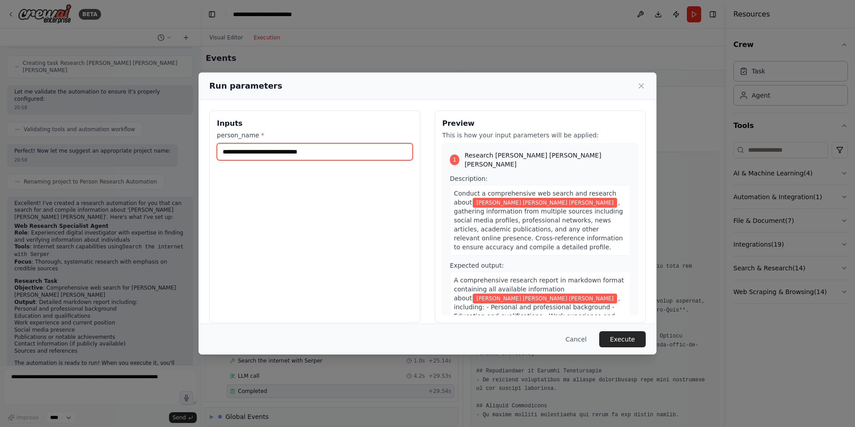
drag, startPoint x: 319, startPoint y: 153, endPoint x: 200, endPoint y: 147, distance: 119.6
click at [201, 149] on div "**********" at bounding box center [428, 216] width 458 height 233
type input "**********"
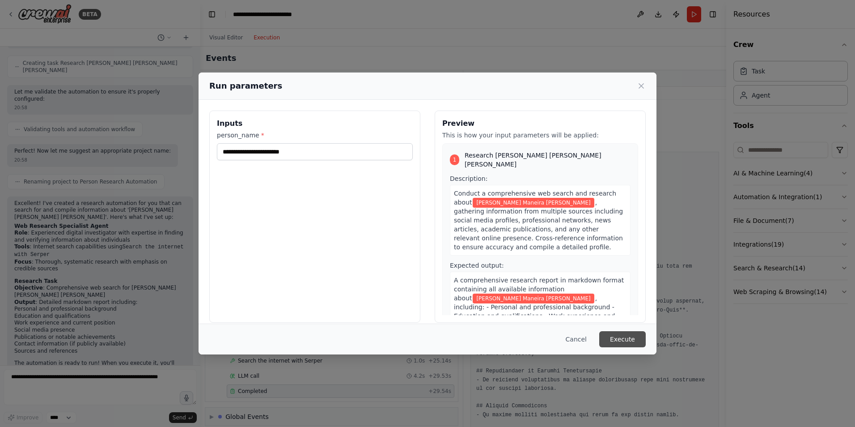
click at [620, 336] on button "Execute" at bounding box center [622, 339] width 47 height 16
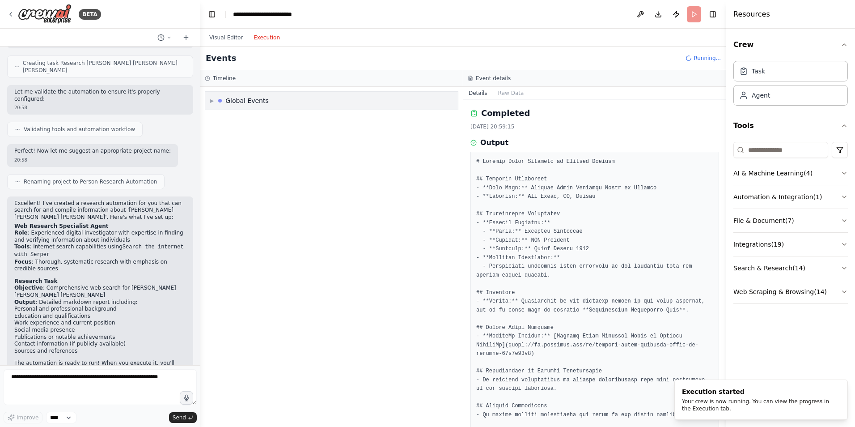
click at [297, 102] on div "▶ Global Events" at bounding box center [331, 101] width 253 height 18
click at [297, 102] on div "▼ Global Events" at bounding box center [331, 101] width 253 height 18
click at [267, 71] on div "Timeline" at bounding box center [331, 78] width 263 height 17
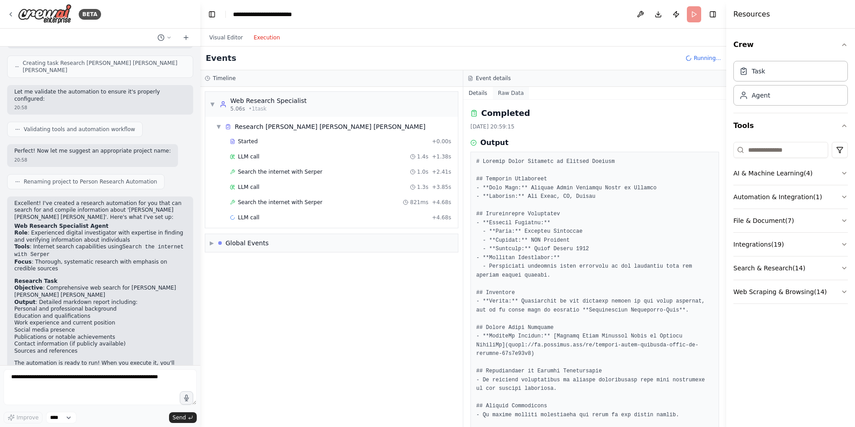
click at [509, 93] on button "Raw Data" at bounding box center [511, 93] width 37 height 13
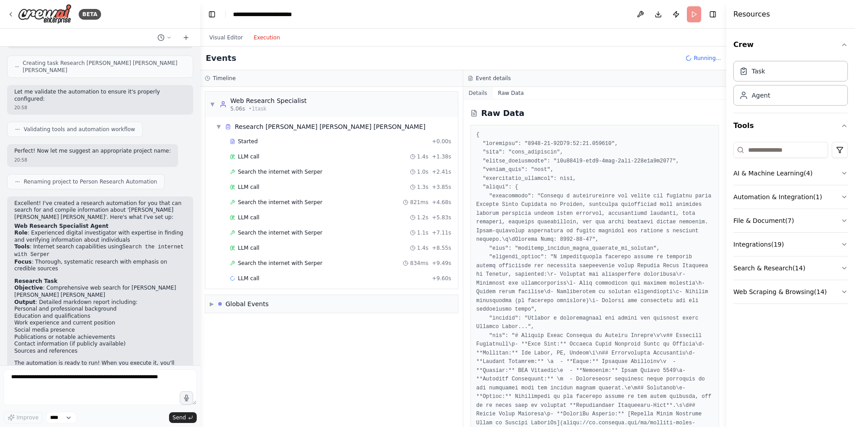
click at [473, 88] on button "Details" at bounding box center [478, 93] width 30 height 13
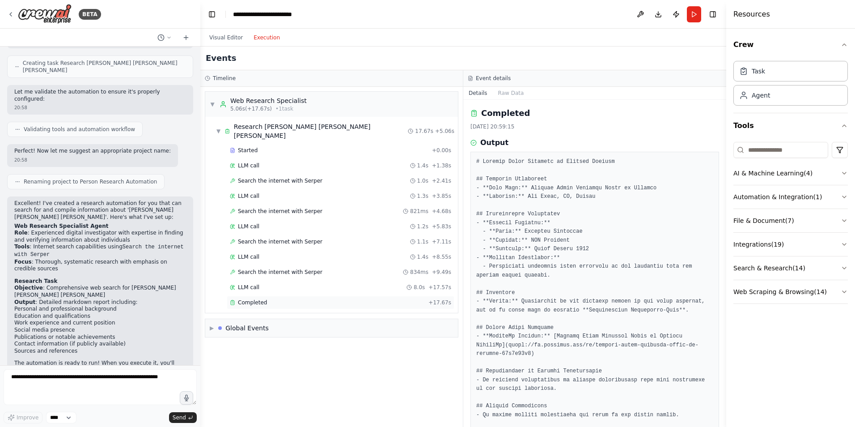
click at [259, 299] on span "Completed" at bounding box center [252, 302] width 29 height 7
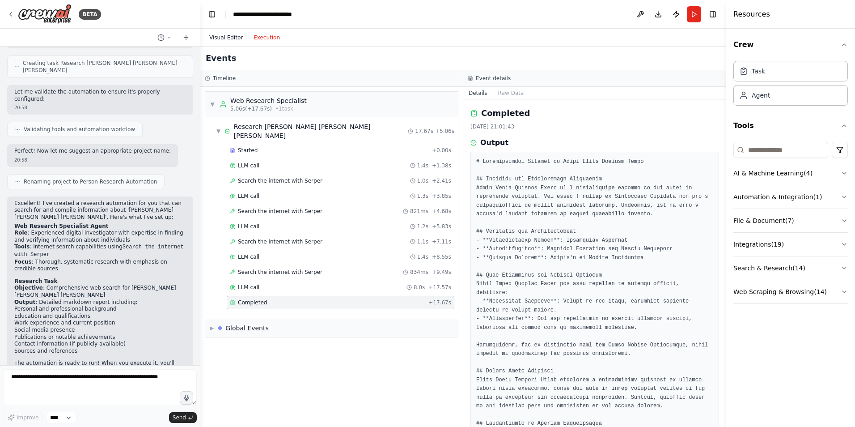
click at [225, 37] on button "Visual Editor" at bounding box center [226, 37] width 44 height 11
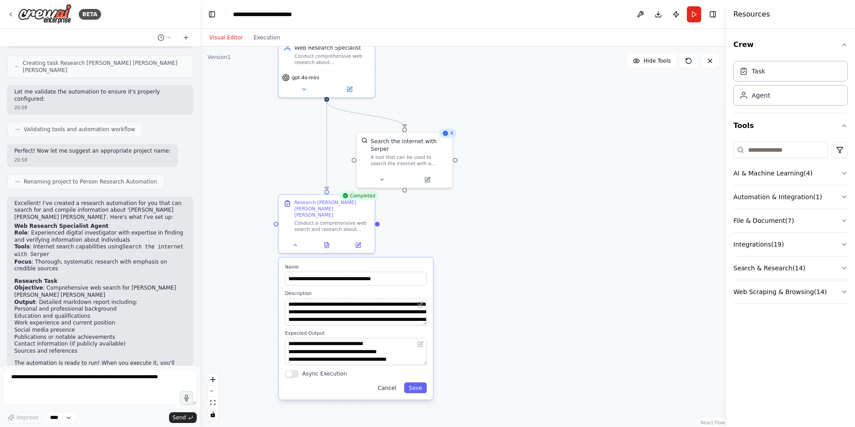
click at [392, 383] on button "Cancel" at bounding box center [387, 387] width 28 height 11
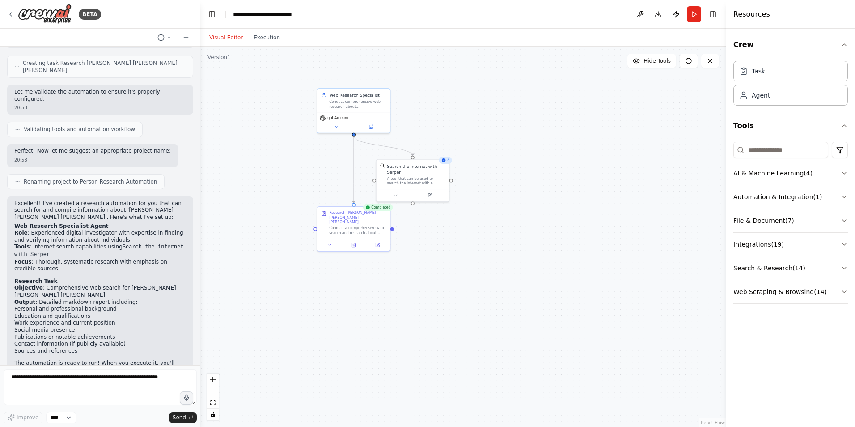
drag, startPoint x: 416, startPoint y: 173, endPoint x: 416, endPoint y: 229, distance: 56.4
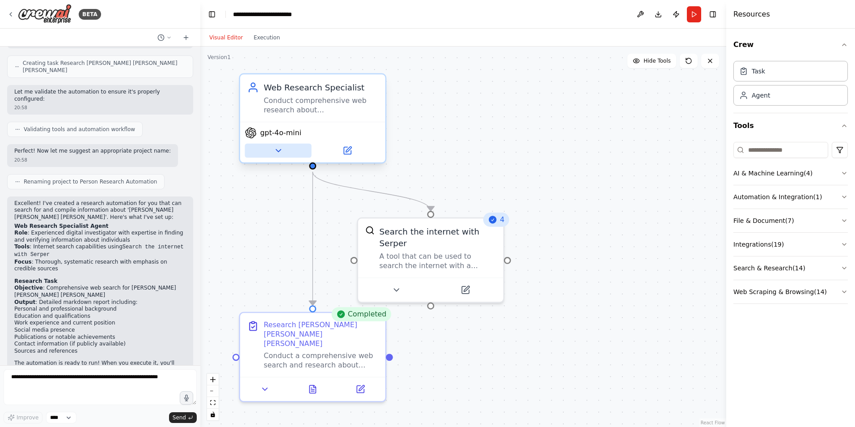
click at [280, 153] on icon at bounding box center [277, 150] width 9 height 9
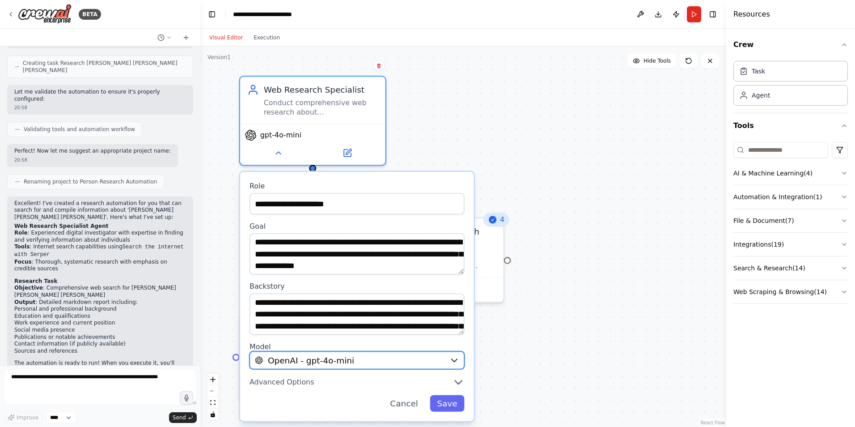
click at [324, 362] on span "OpenAI - gpt-4o-mini" at bounding box center [311, 360] width 86 height 12
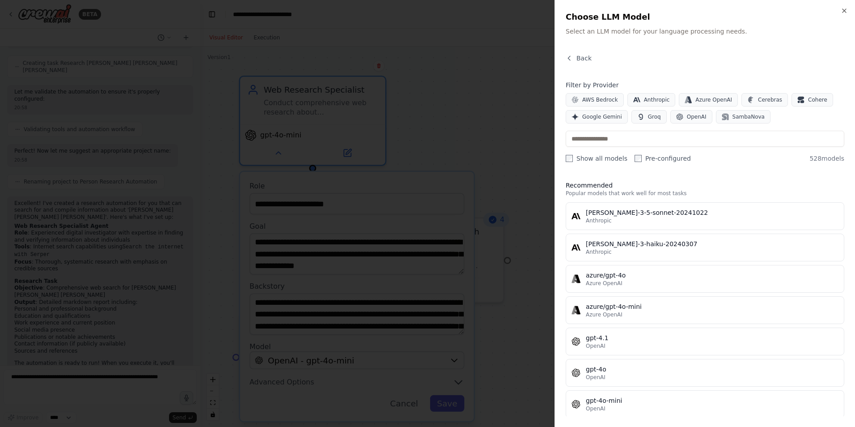
click at [449, 98] on div at bounding box center [427, 213] width 855 height 427
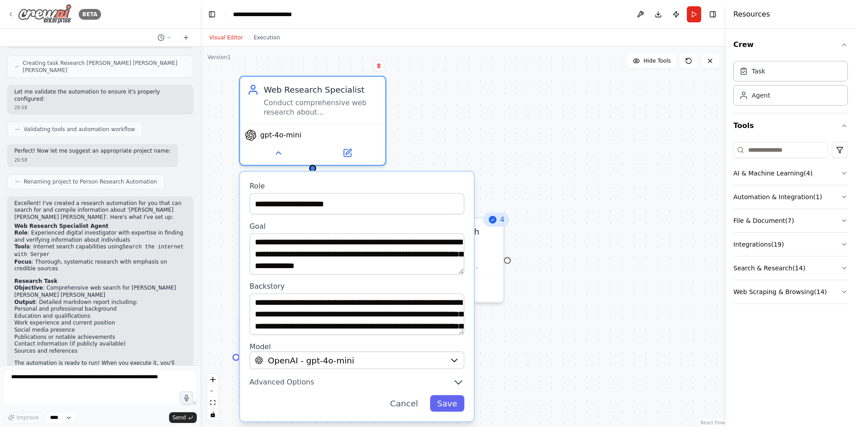
click at [15, 13] on div "BETA" at bounding box center [54, 14] width 94 height 20
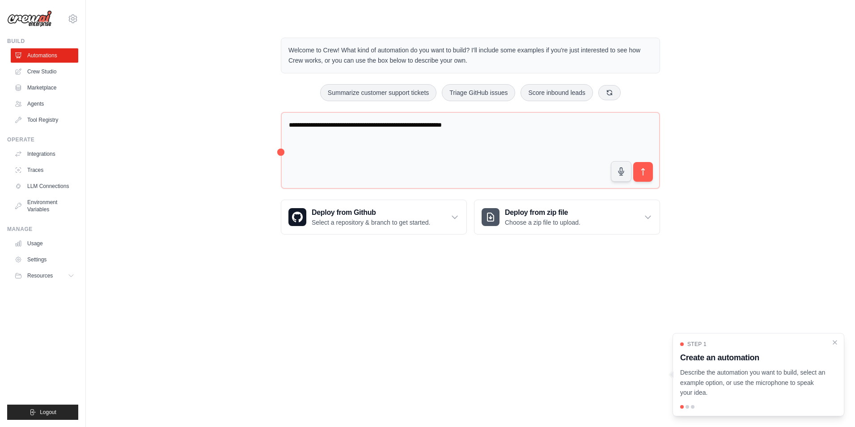
click at [200, 103] on div "**********" at bounding box center [470, 135] width 741 height 225
click at [835, 340] on icon "Close walkthrough" at bounding box center [835, 342] width 8 height 8
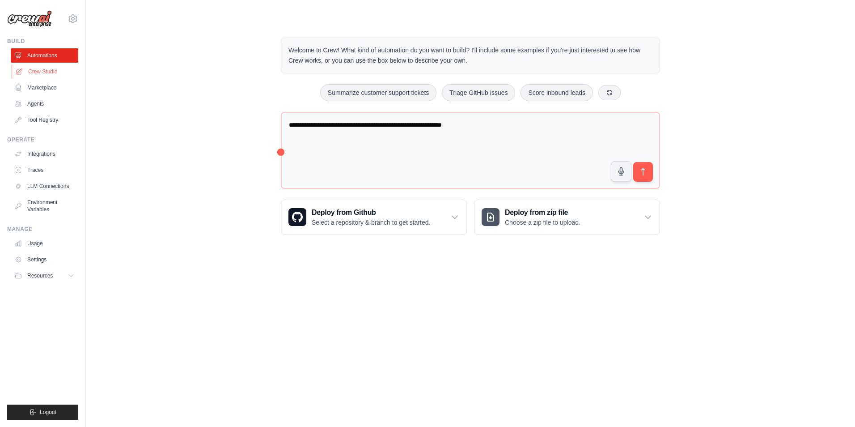
click at [42, 75] on link "Crew Studio" at bounding box center [46, 71] width 68 height 14
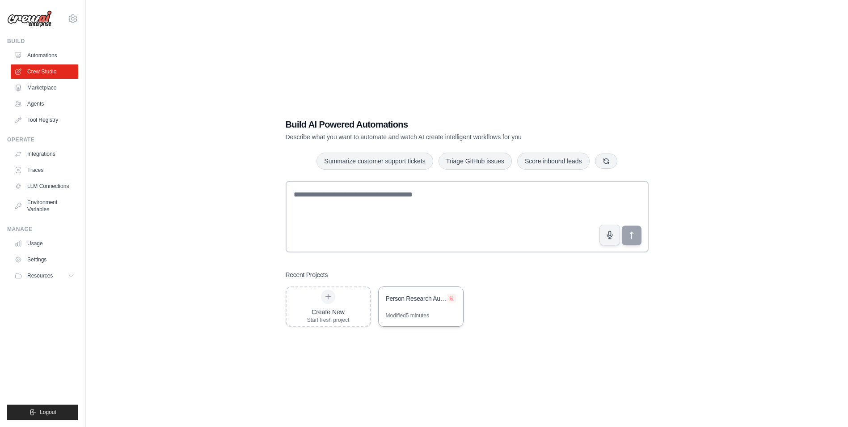
click at [454, 297] on icon at bounding box center [451, 297] width 5 height 5
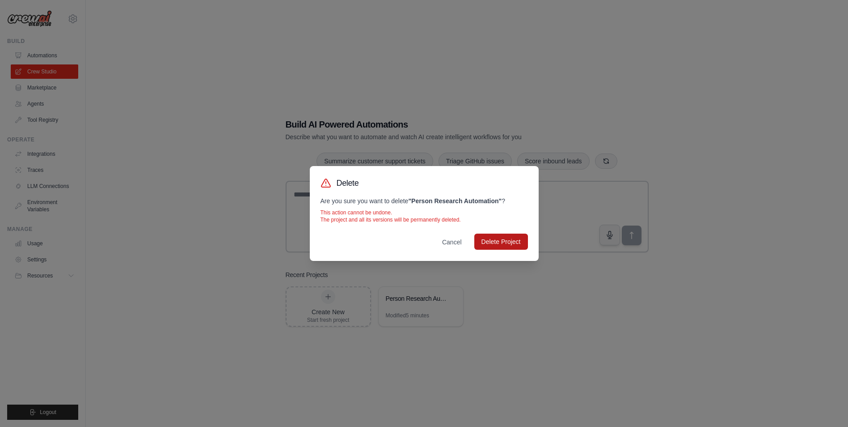
click at [502, 239] on button "Delete Project" at bounding box center [502, 241] width 54 height 16
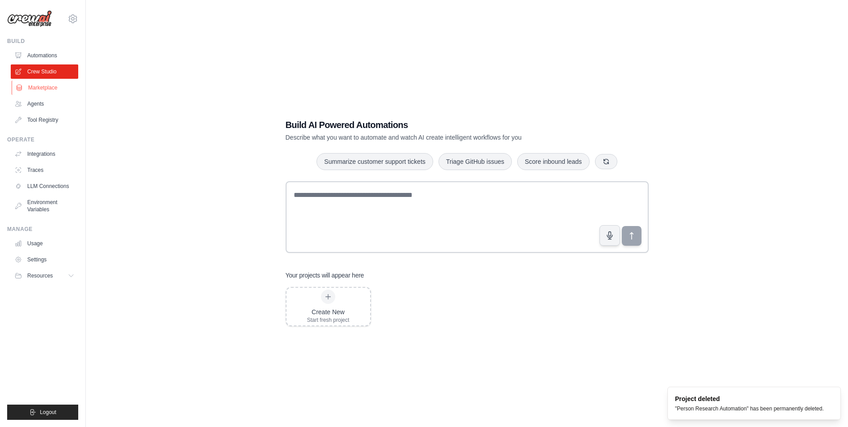
click at [48, 90] on link "Marketplace" at bounding box center [46, 88] width 68 height 14
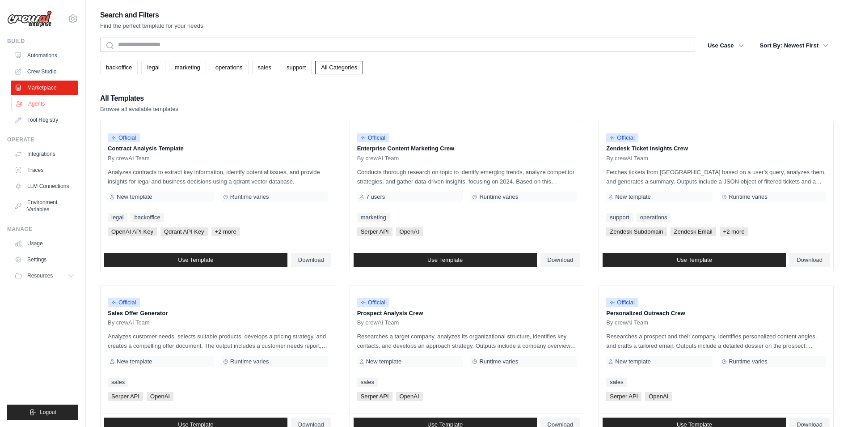
click at [38, 104] on link "Agents" at bounding box center [46, 104] width 68 height 14
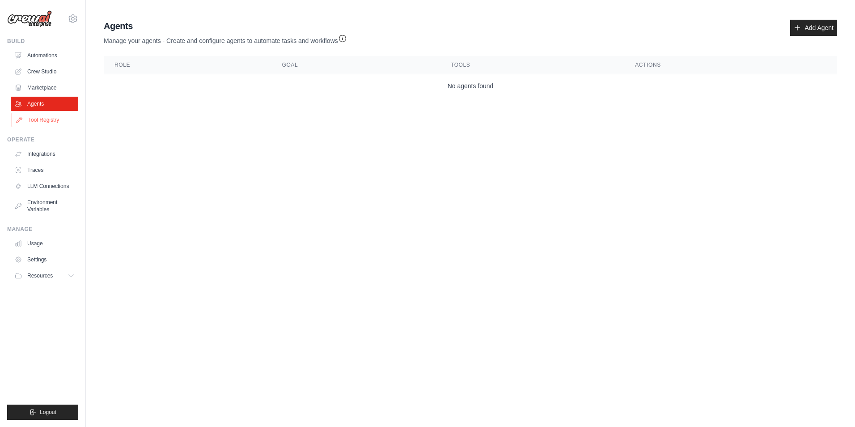
click at [46, 114] on link "Tool Registry" at bounding box center [46, 120] width 68 height 14
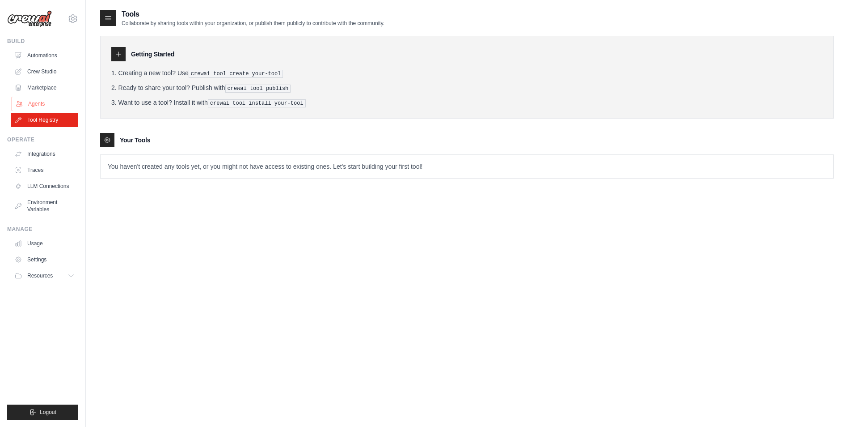
click at [47, 108] on link "Agents" at bounding box center [46, 104] width 68 height 14
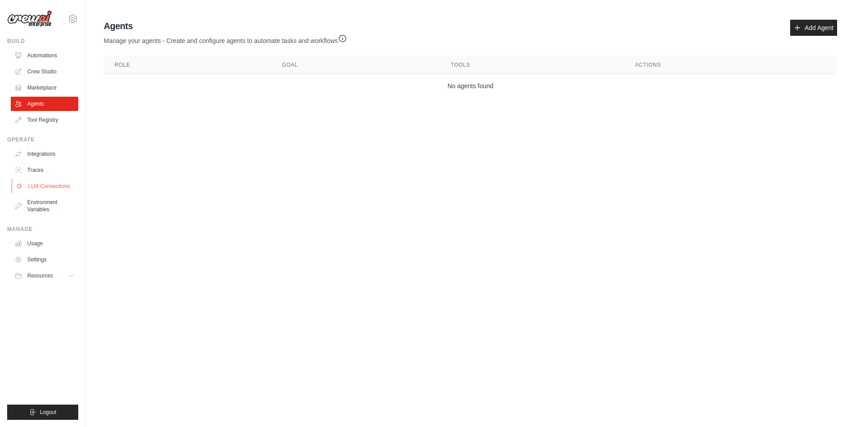
click at [39, 180] on link "LLM Connections" at bounding box center [46, 186] width 68 height 14
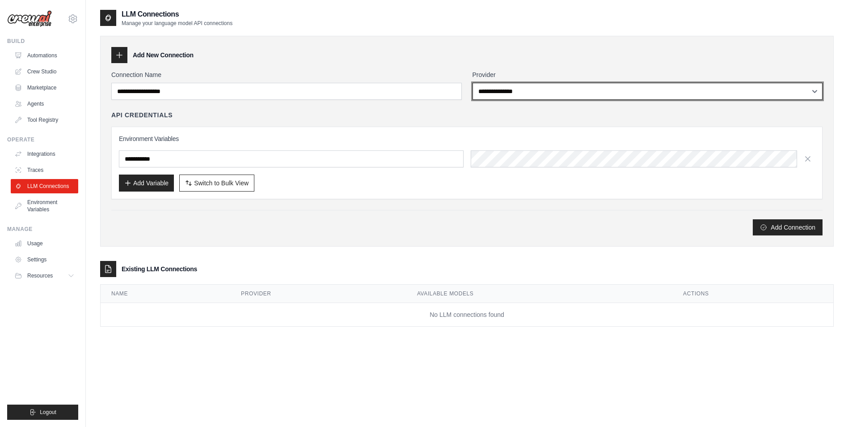
click at [498, 88] on select "**********" at bounding box center [648, 91] width 351 height 17
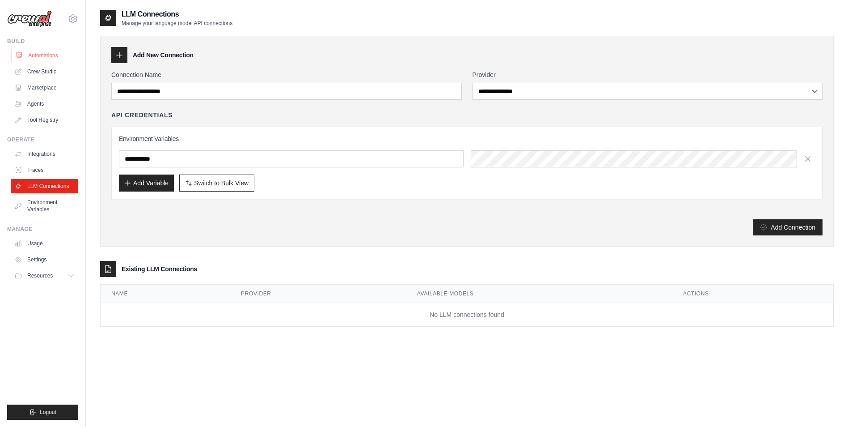
click at [34, 53] on link "Automations" at bounding box center [46, 55] width 68 height 14
